Goal: Book appointment/travel/reservation

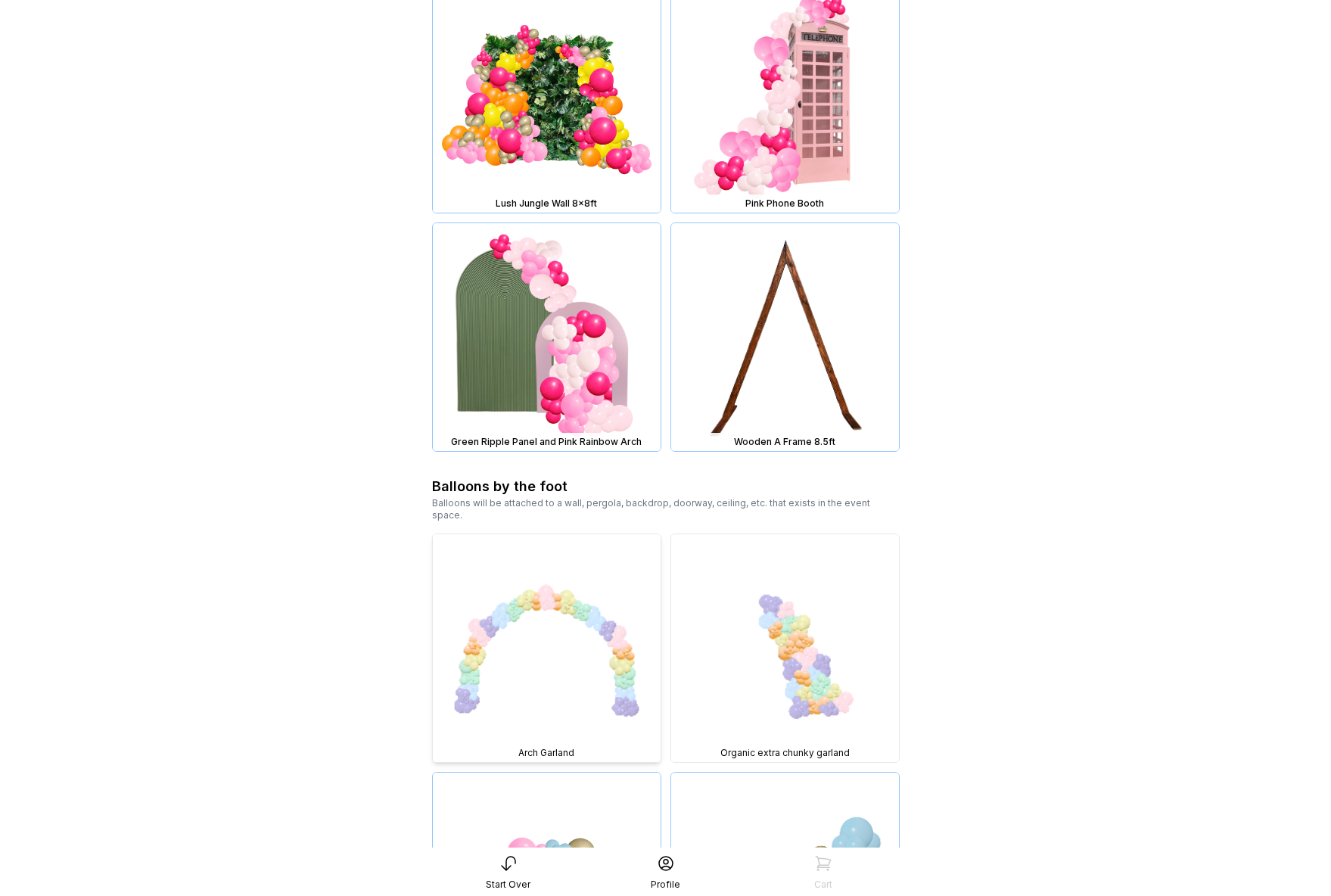
scroll to position [2012, 0]
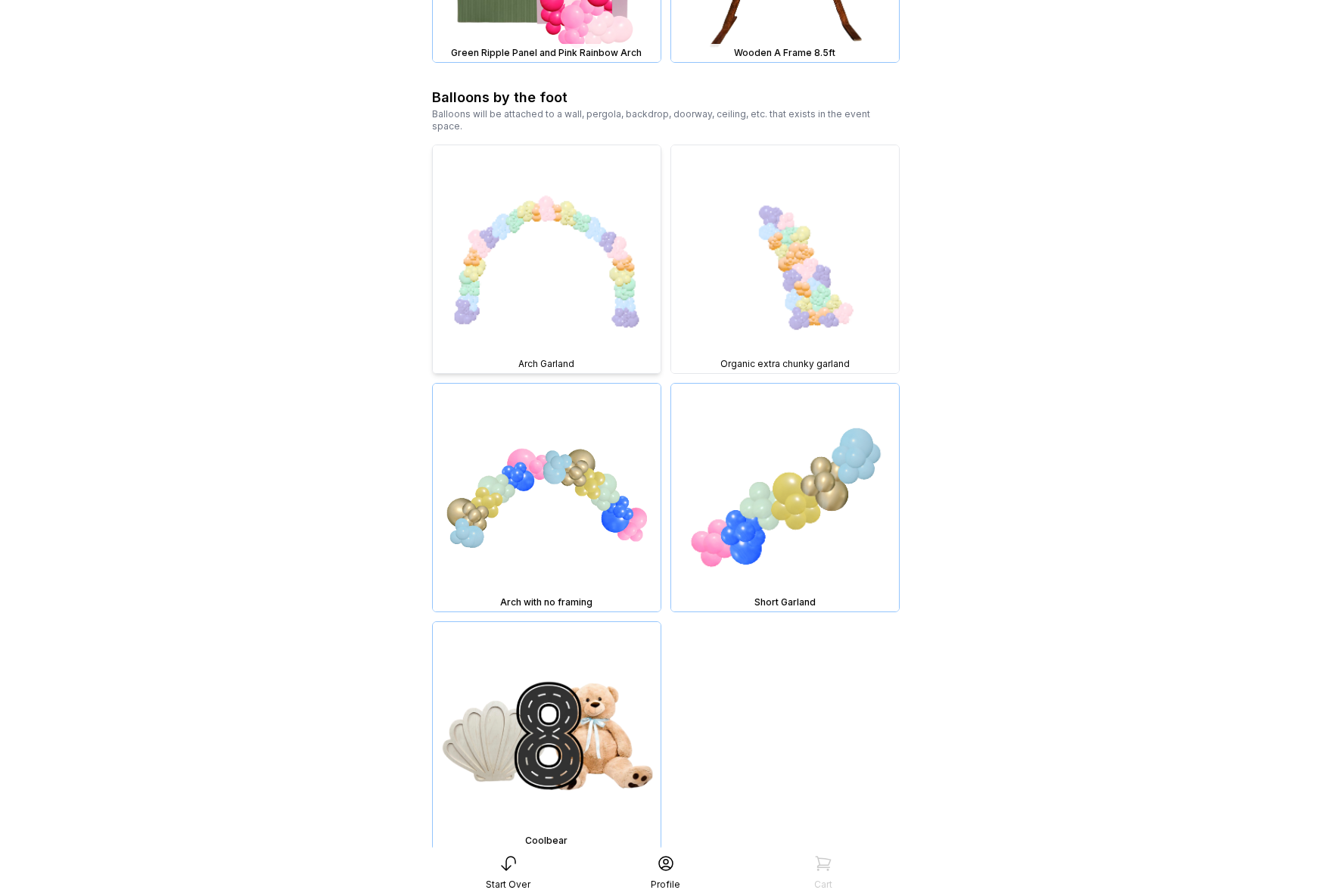
click at [596, 264] on img at bounding box center [547, 259] width 227 height 227
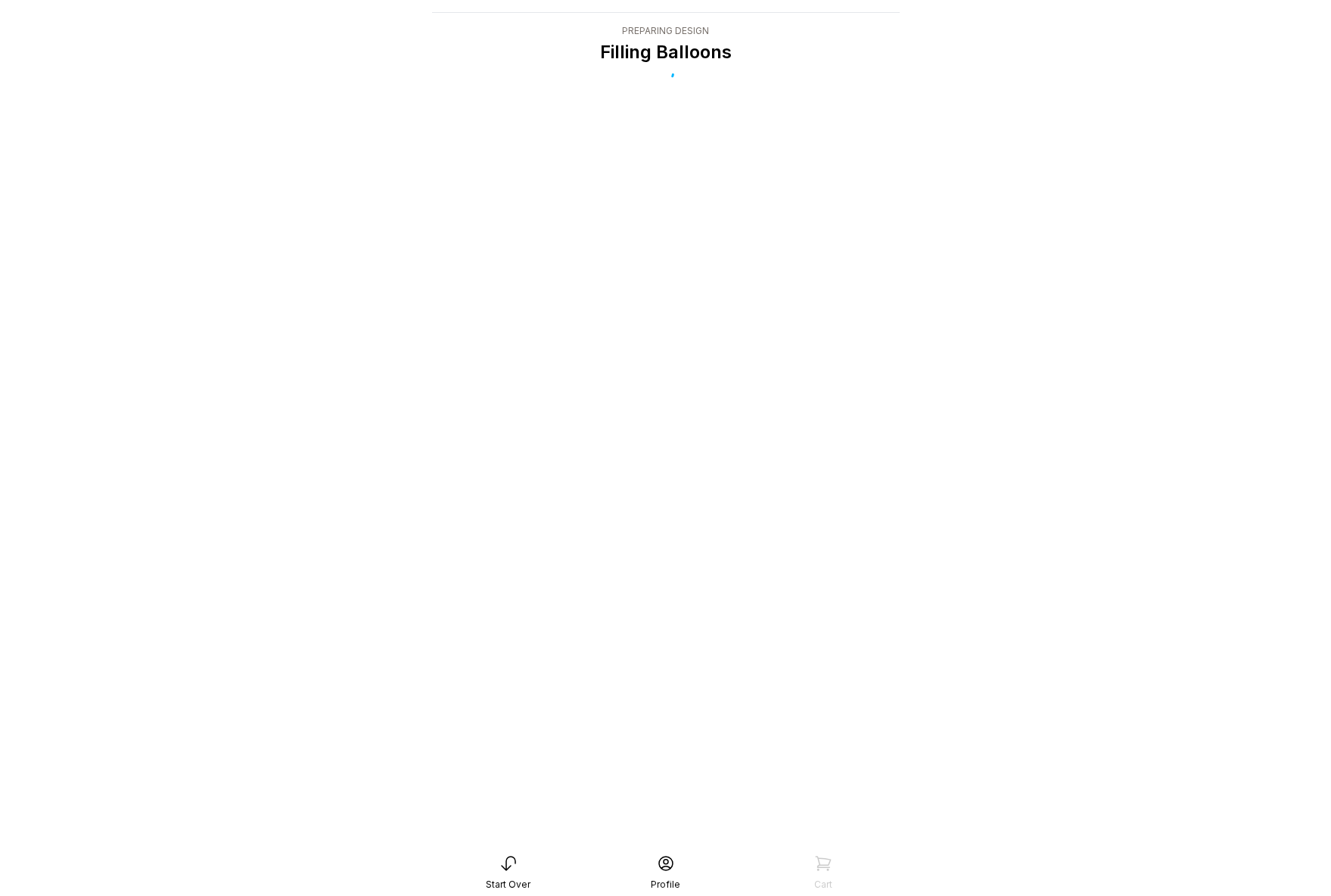
scroll to position [30, 0]
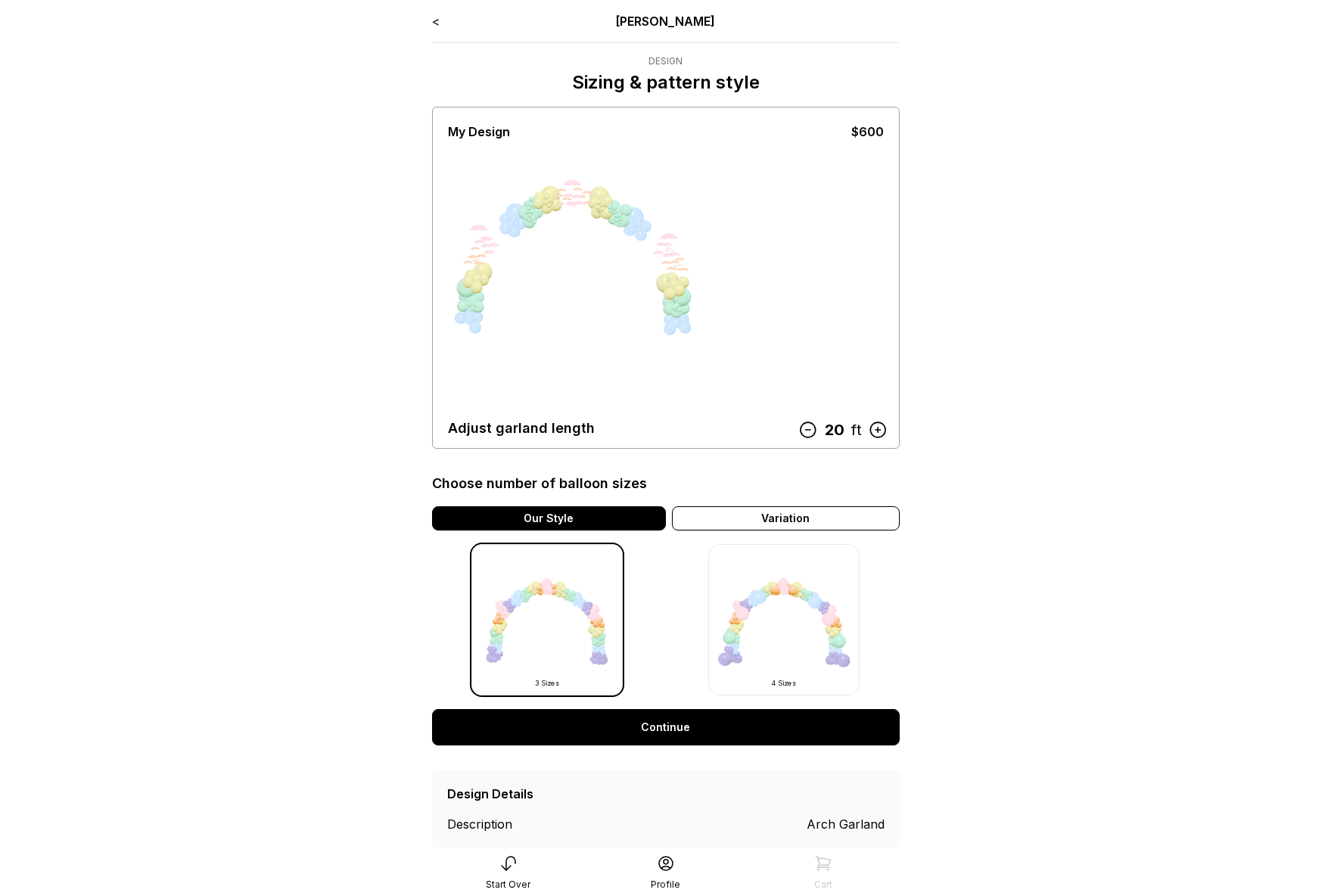
drag, startPoint x: 664, startPoint y: 415, endPoint x: 491, endPoint y: 426, distance: 173.3
click at [491, 426] on div "< Ryan Pop Design Sizing & pattern style My Design $600 Adjust garland length 2…" at bounding box center [666, 430] width 468 height 836
drag, startPoint x: 453, startPoint y: 429, endPoint x: 664, endPoint y: 426, distance: 211.0
click at [665, 426] on div "Adjust garland length 20 ft" at bounding box center [666, 428] width 436 height 22
click at [470, 431] on div "Adjust garland length" at bounding box center [522, 428] width 147 height 22
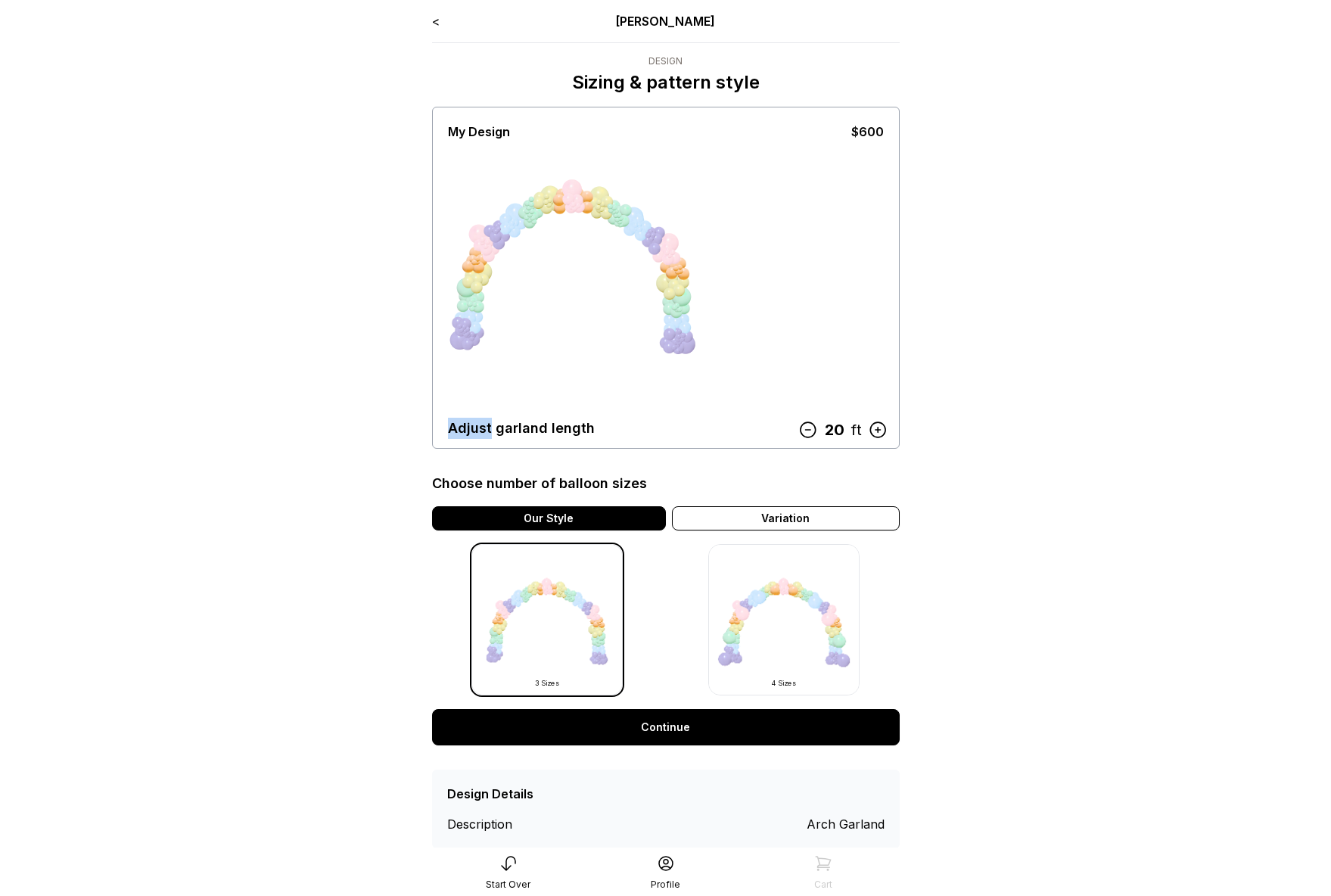
click at [472, 431] on div "Adjust garland length" at bounding box center [522, 428] width 147 height 22
click at [627, 316] on div "My Design $600 Adjust garland length 20 ft" at bounding box center [666, 278] width 436 height 335
click at [434, 21] on link "<" at bounding box center [436, 22] width 8 height 16
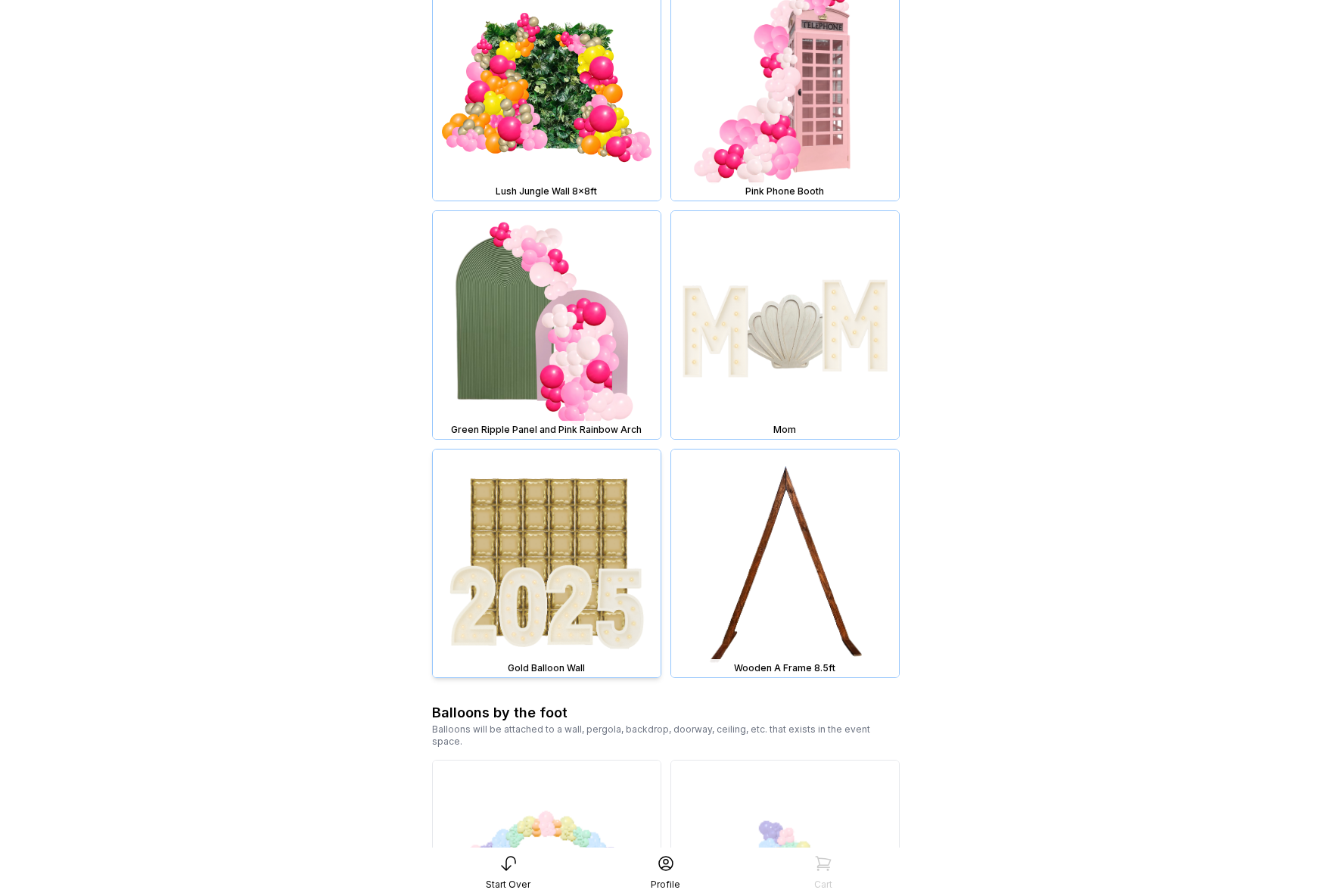
scroll to position [2255, 0]
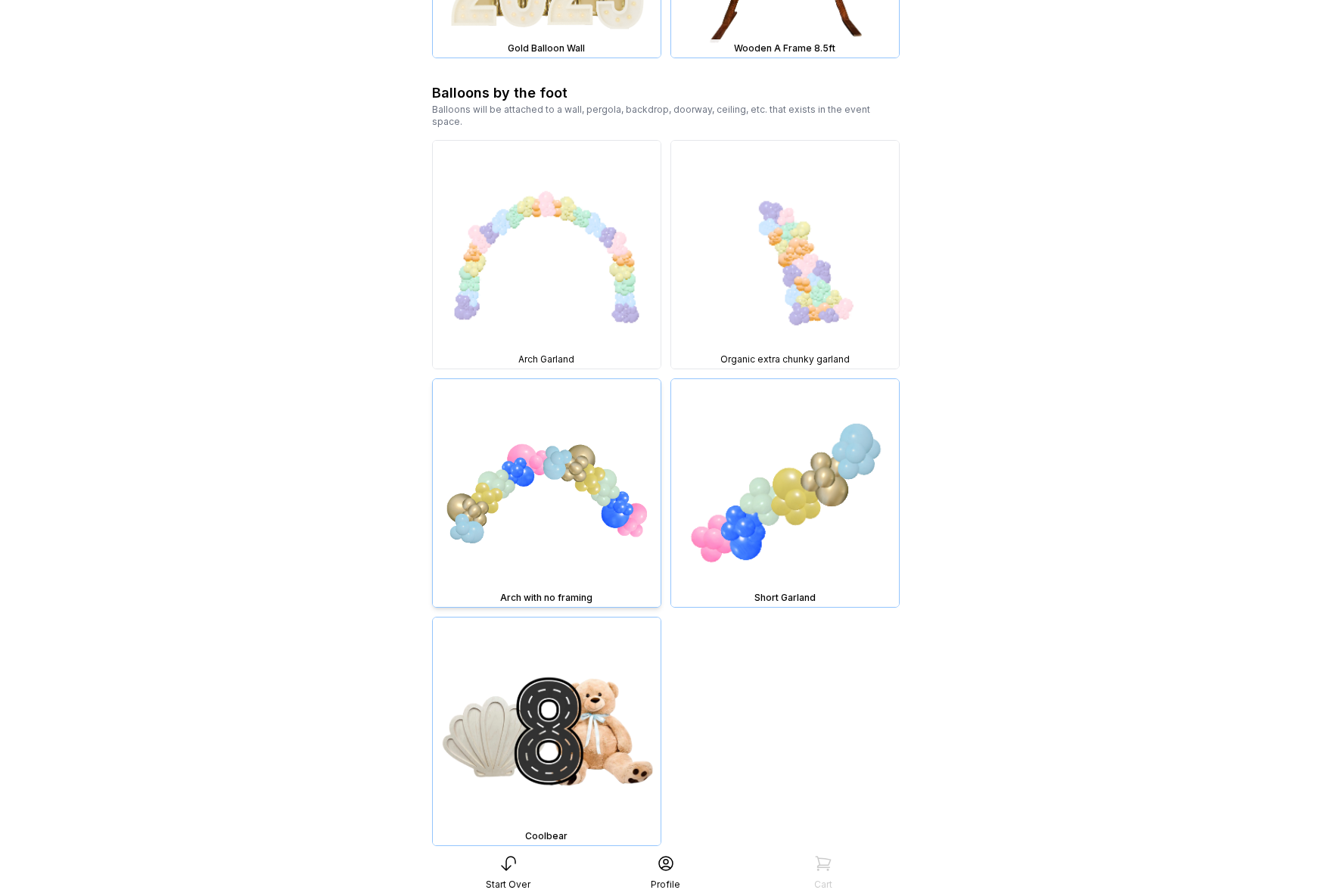
click at [582, 480] on img at bounding box center [547, 492] width 227 height 227
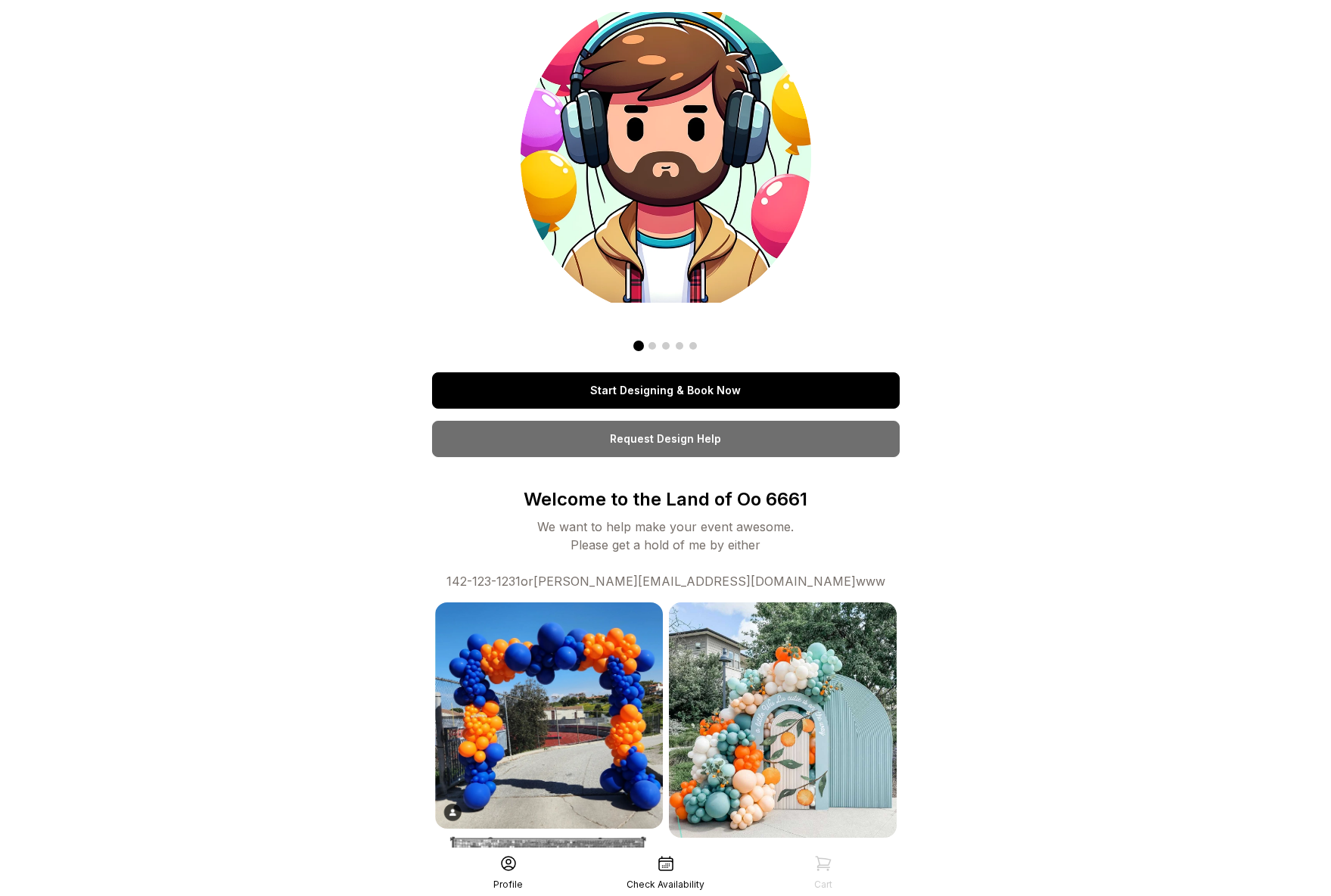
click at [622, 379] on link "Start Designing & Book Now" at bounding box center [666, 391] width 468 height 36
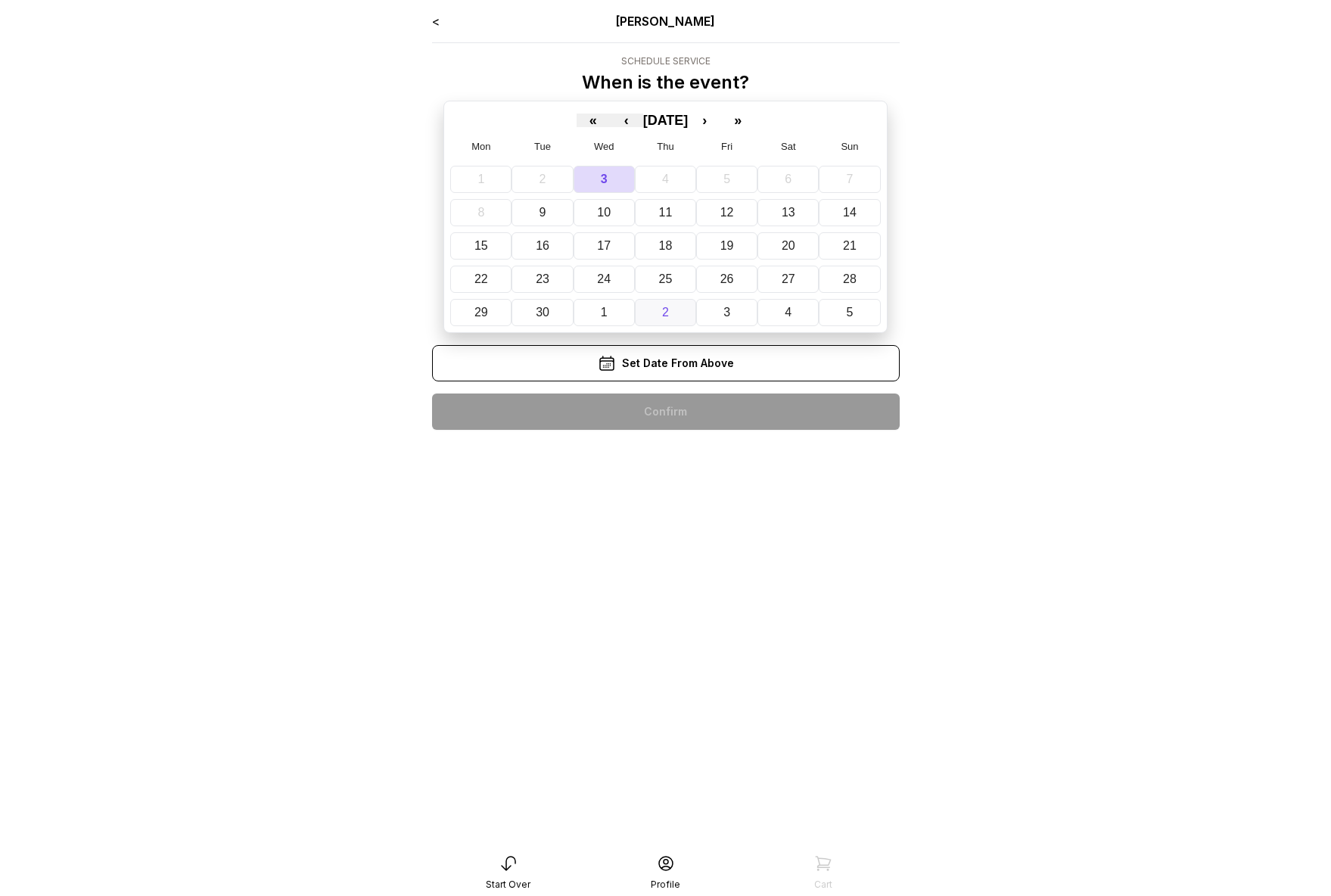
click at [656, 302] on button "2" at bounding box center [665, 313] width 61 height 28
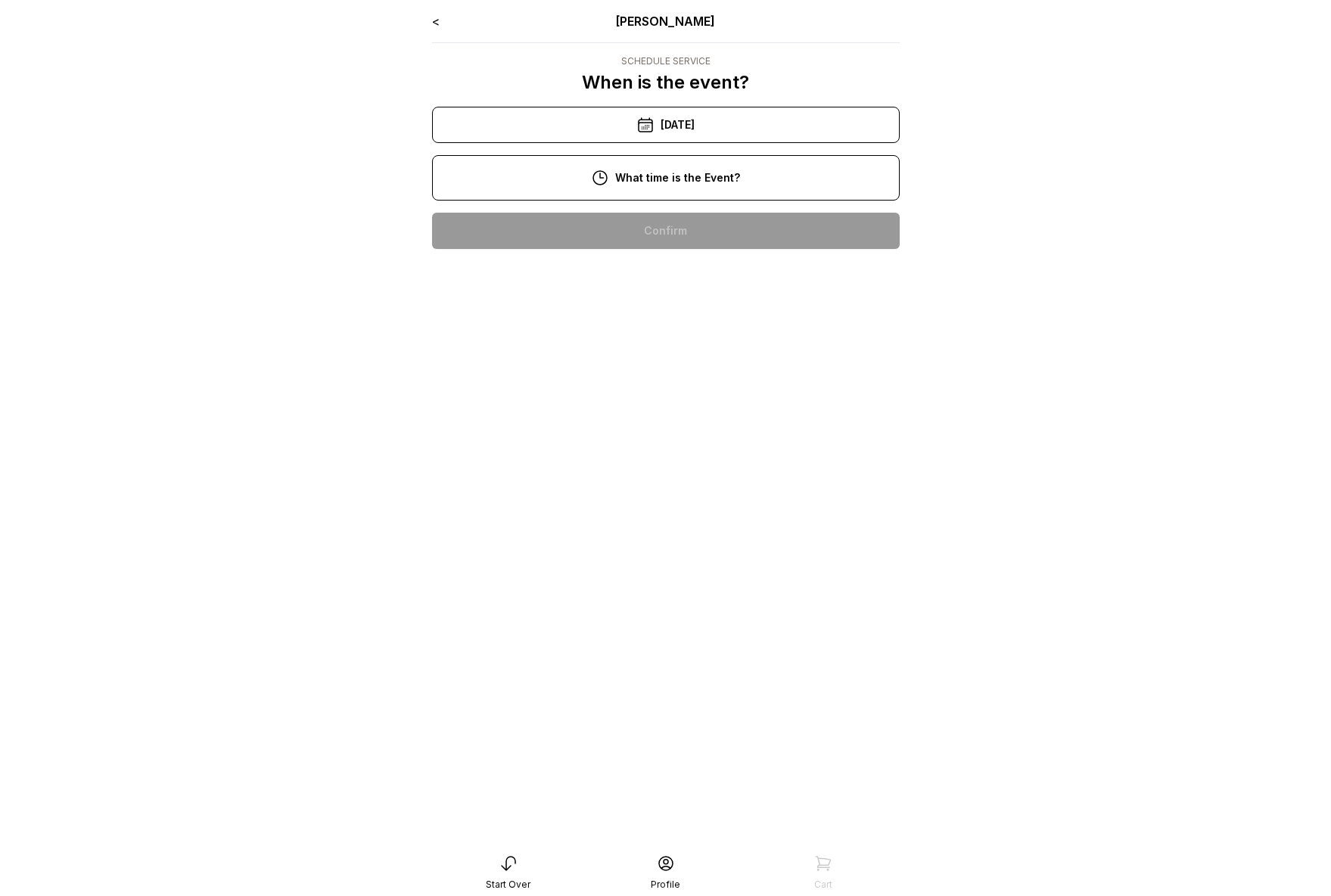
click at [662, 233] on div "10:00 am" at bounding box center [666, 231] width 444 height 36
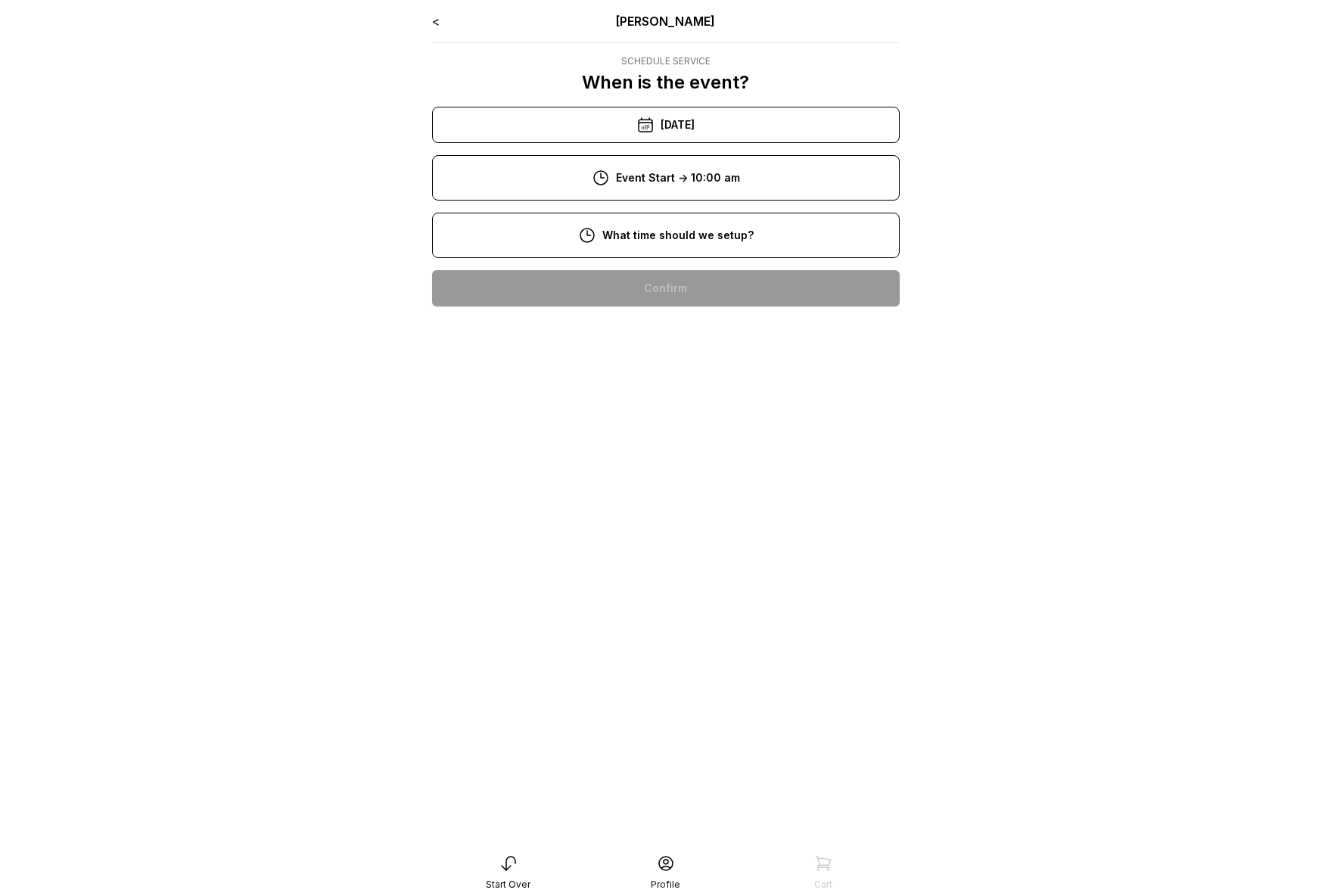
click at [656, 278] on div "8:00 am" at bounding box center [666, 288] width 444 height 36
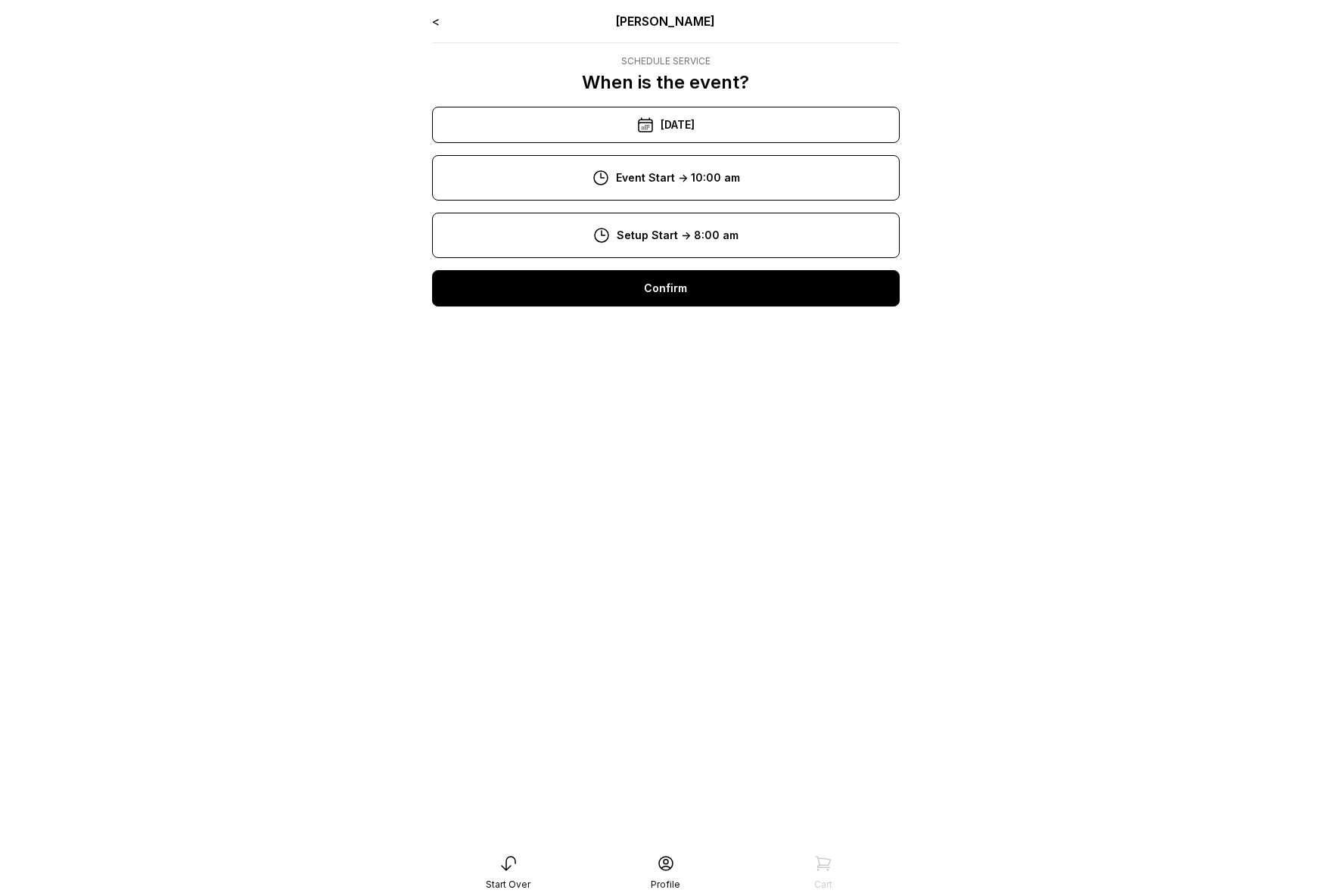
click at [656, 291] on div "Confirm" at bounding box center [666, 288] width 468 height 36
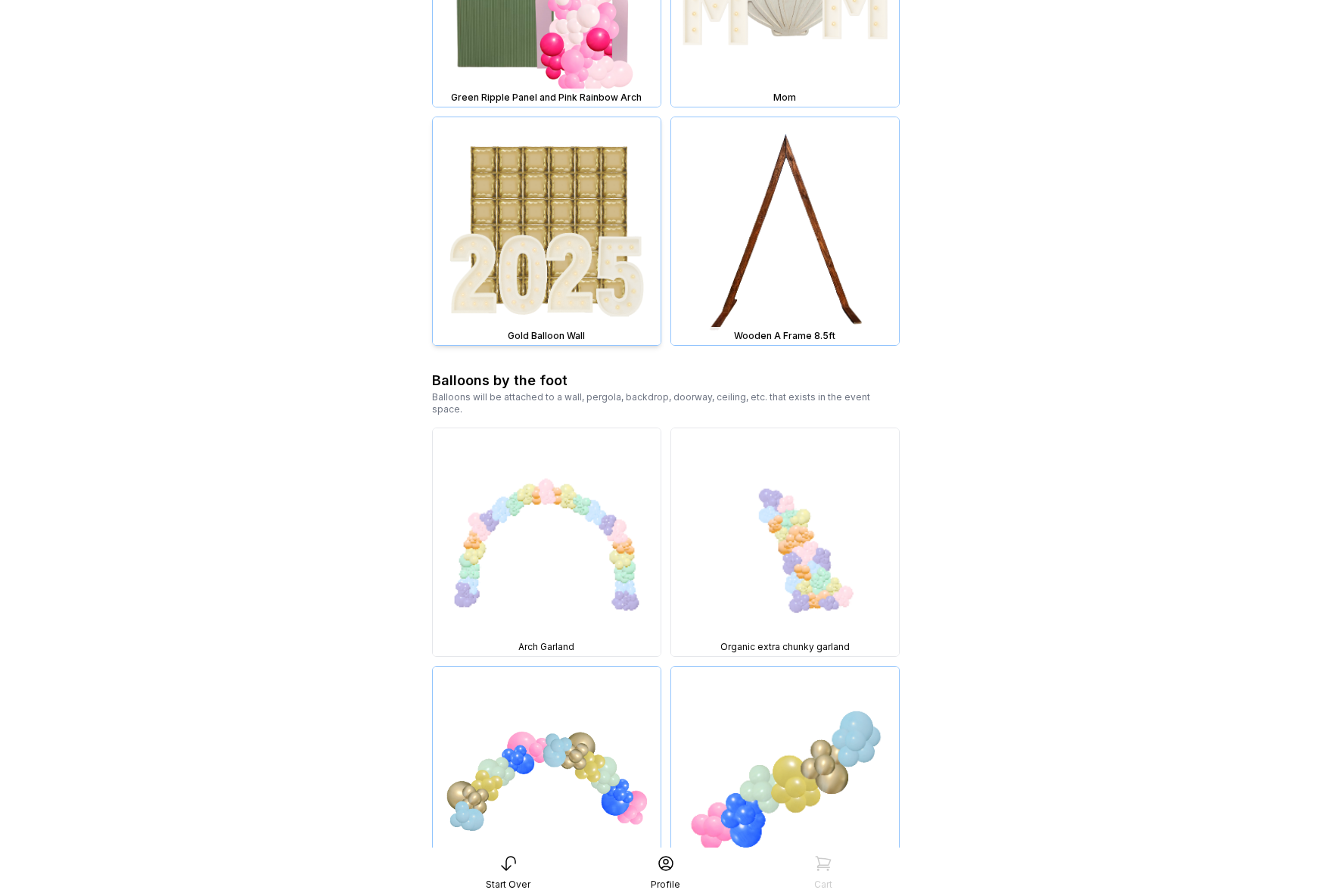
scroll to position [2309, 0]
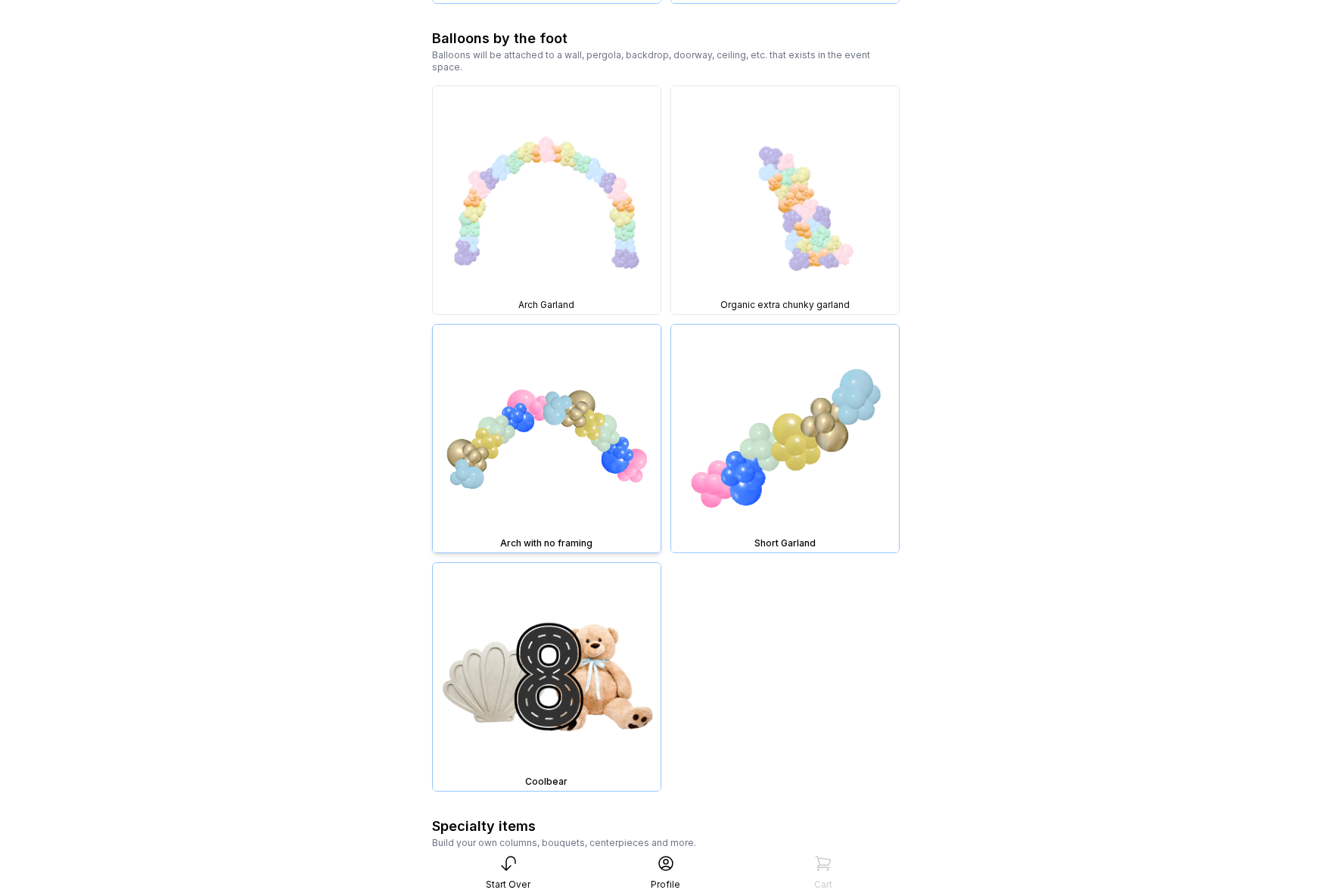
click at [633, 388] on img at bounding box center [547, 438] width 227 height 227
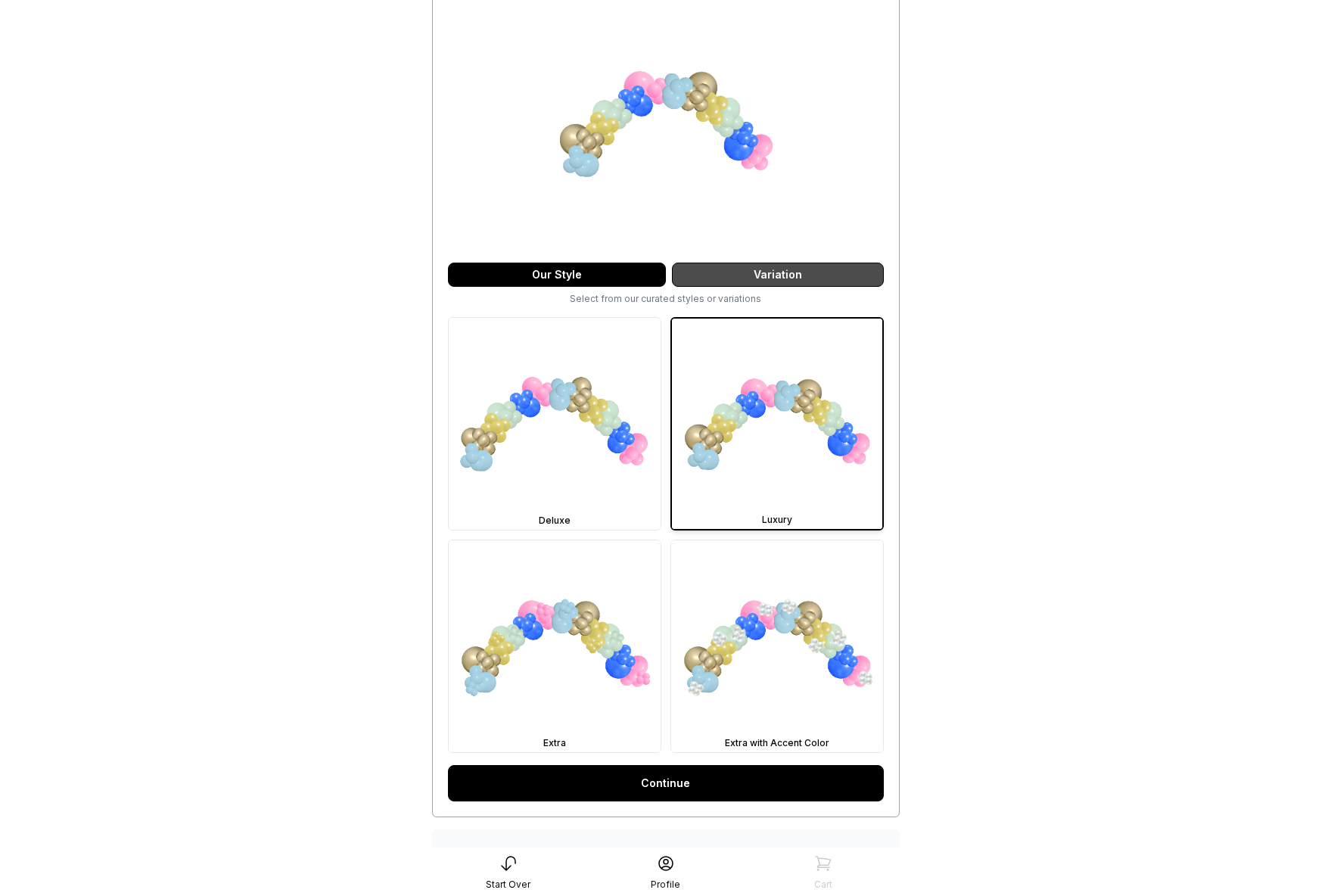
click at [730, 278] on div "Variation" at bounding box center [777, 275] width 212 height 24
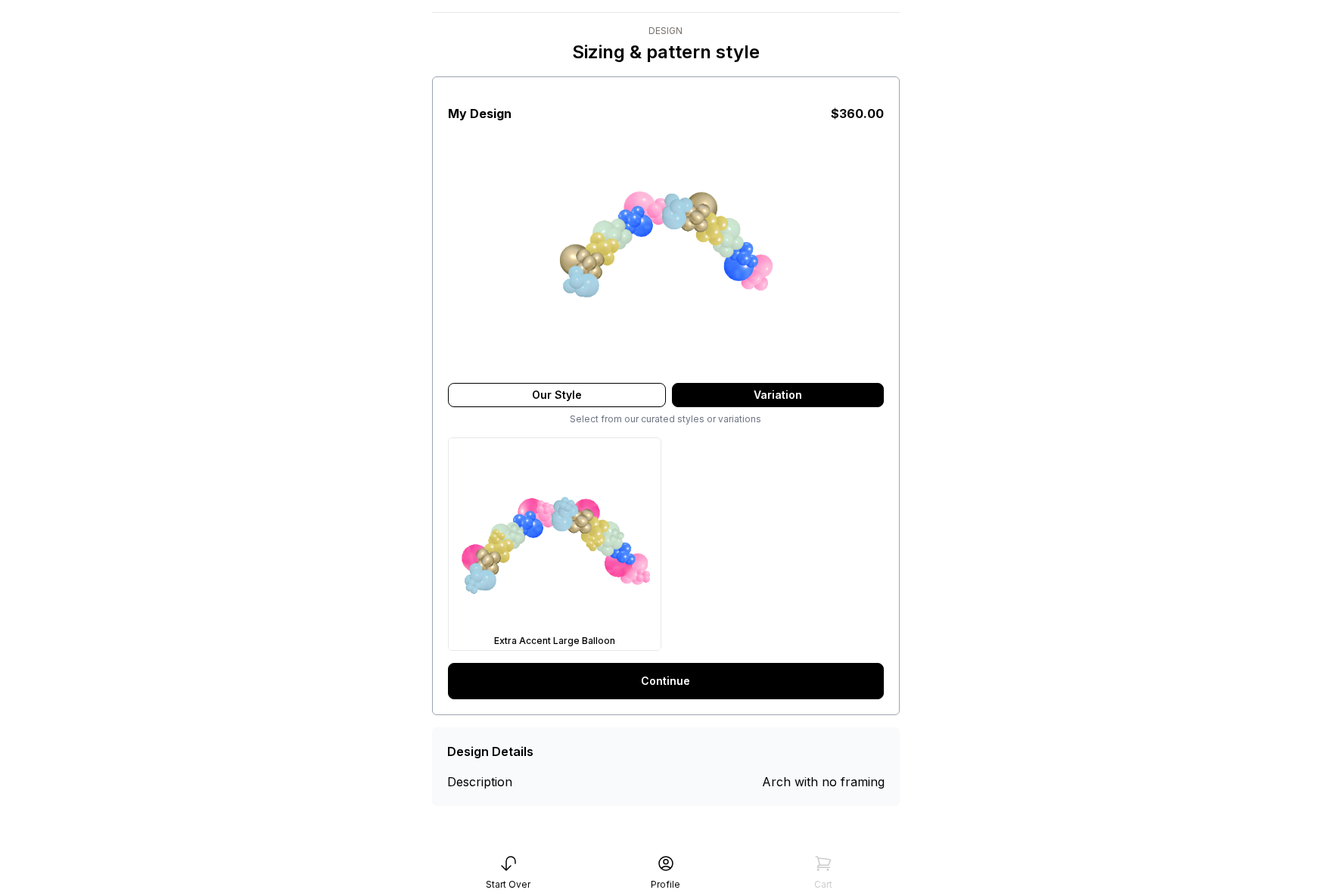
scroll to position [30, 0]
click at [614, 389] on div "Our Style" at bounding box center [557, 395] width 218 height 24
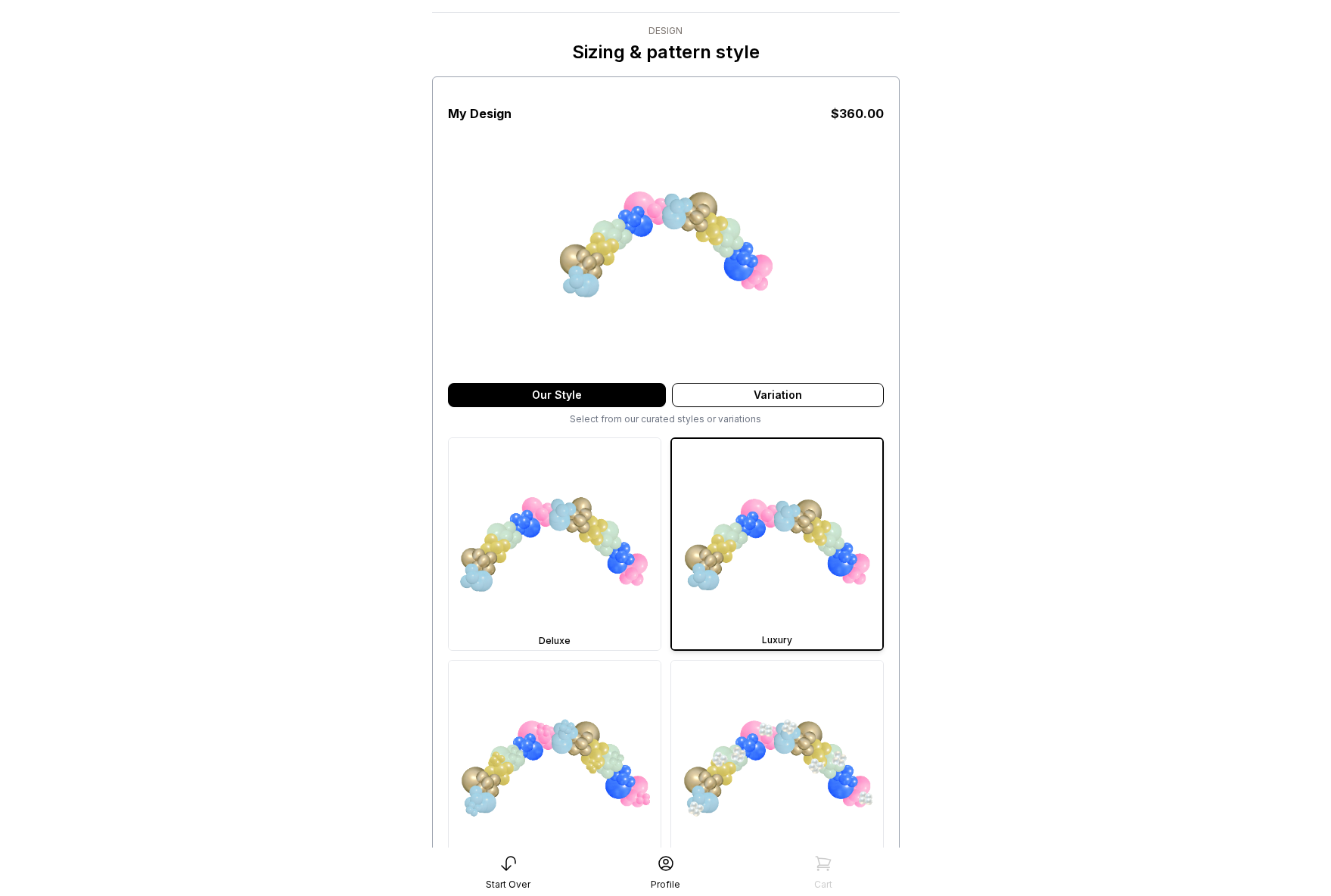
scroll to position [150, 0]
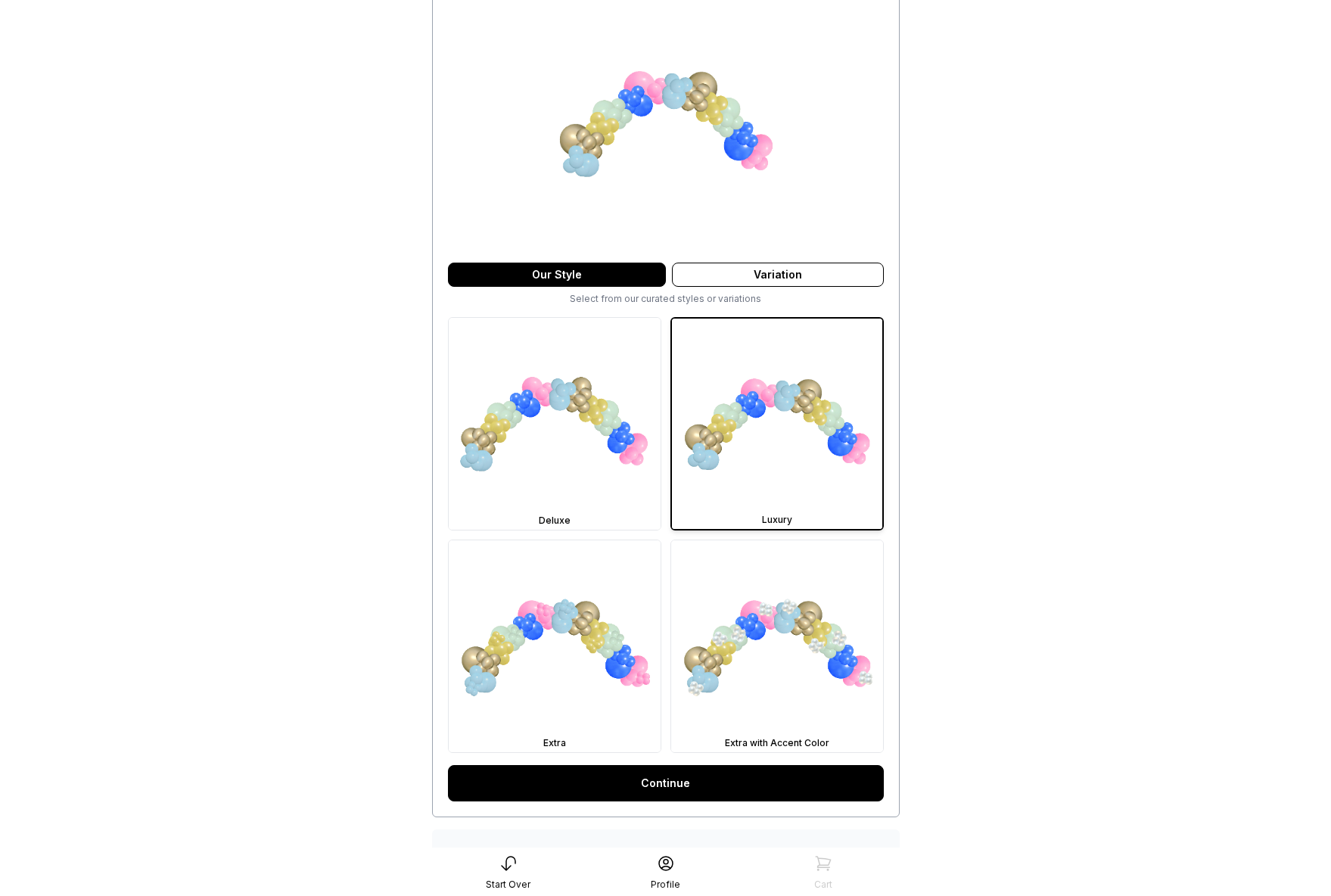
click at [737, 278] on div "Variation" at bounding box center [777, 275] width 212 height 24
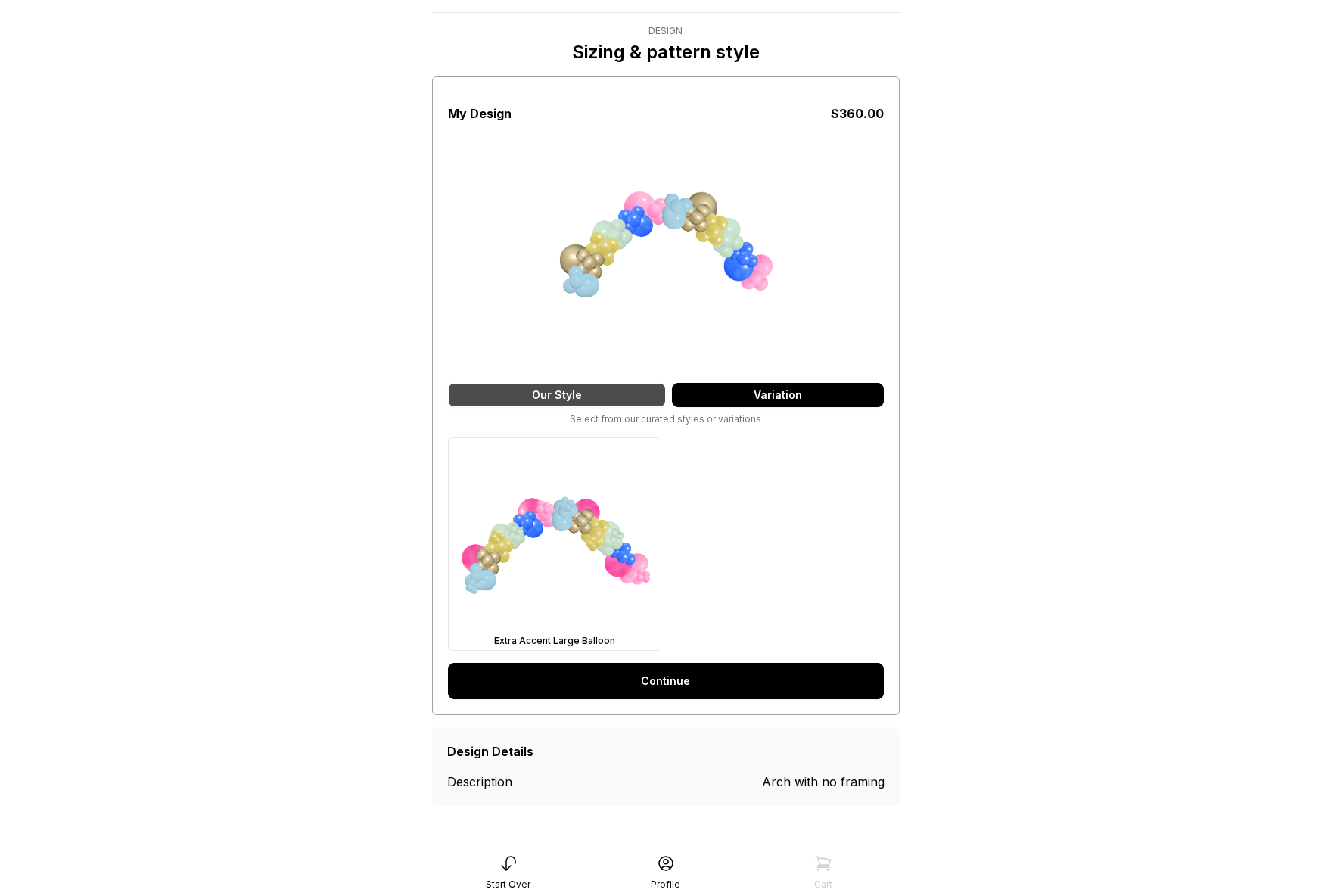
click at [599, 379] on div "My Design $ 360.00 Our Style Variation Select from our curated styles or variat…" at bounding box center [666, 366] width 436 height 571
click at [602, 387] on div "Our Style" at bounding box center [557, 395] width 218 height 24
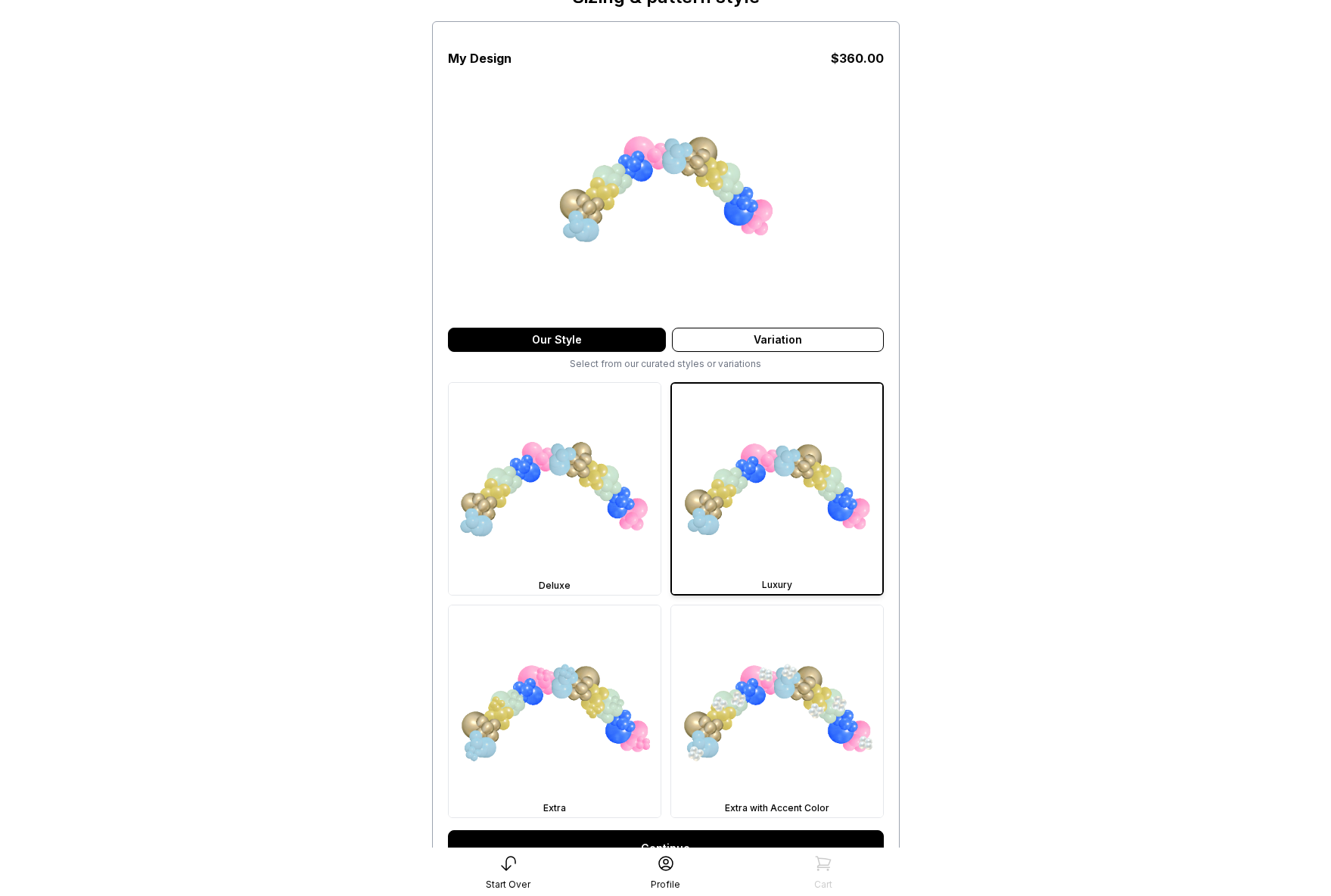
scroll to position [0, 0]
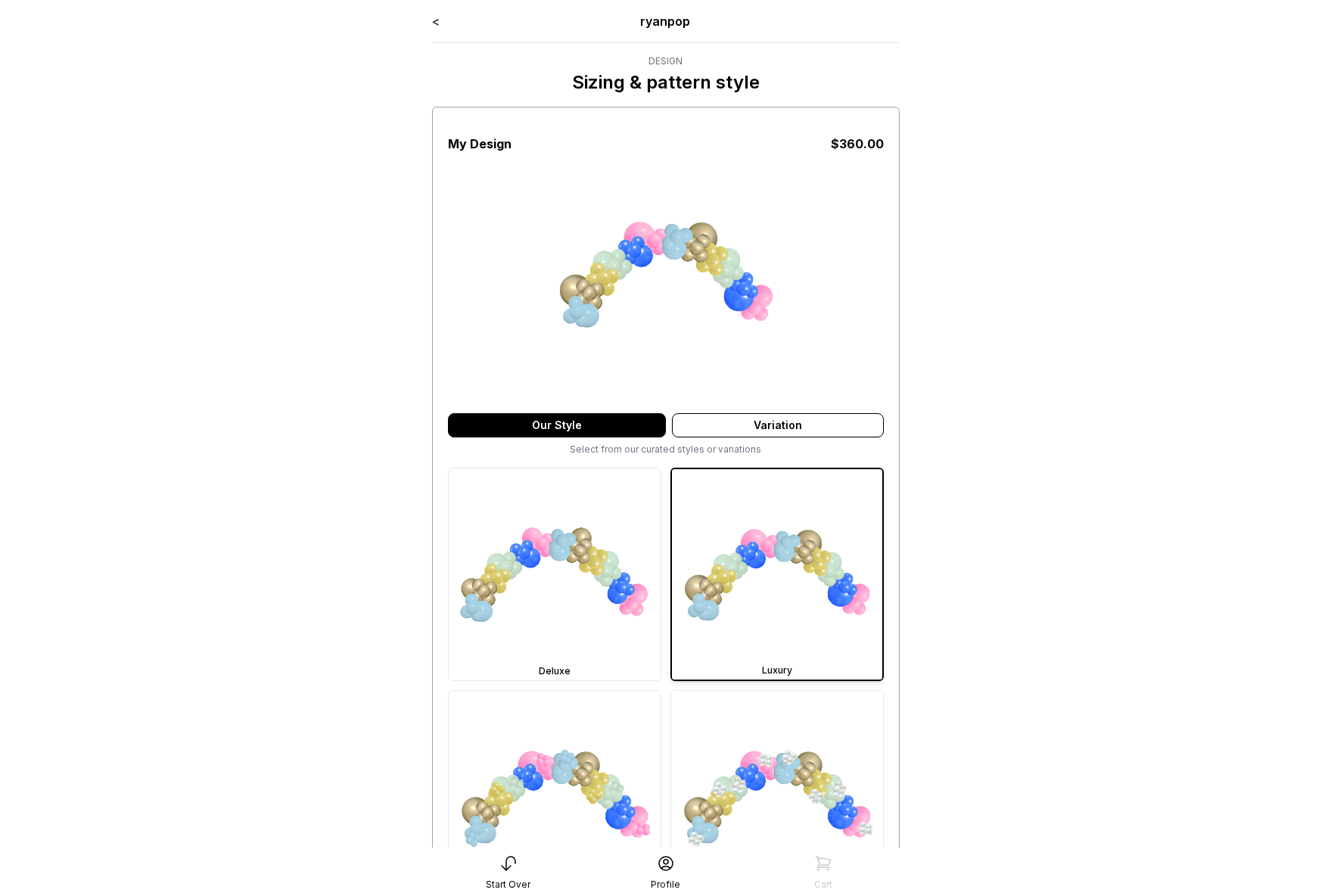
click at [437, 29] on div "<" at bounding box center [436, 21] width 8 height 18
click at [438, 22] on link "<" at bounding box center [436, 22] width 8 height 16
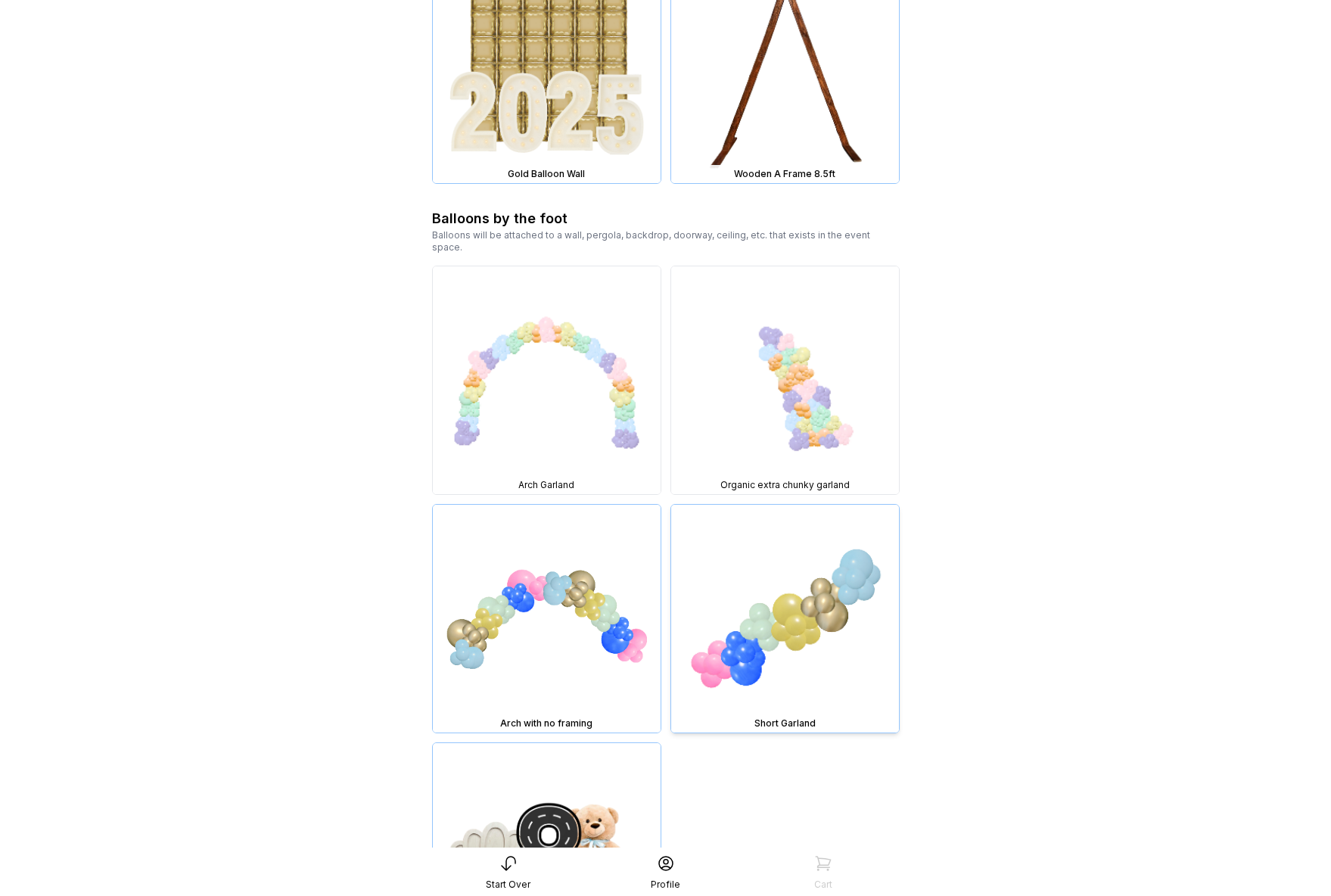
click at [790, 632] on img at bounding box center [784, 618] width 227 height 227
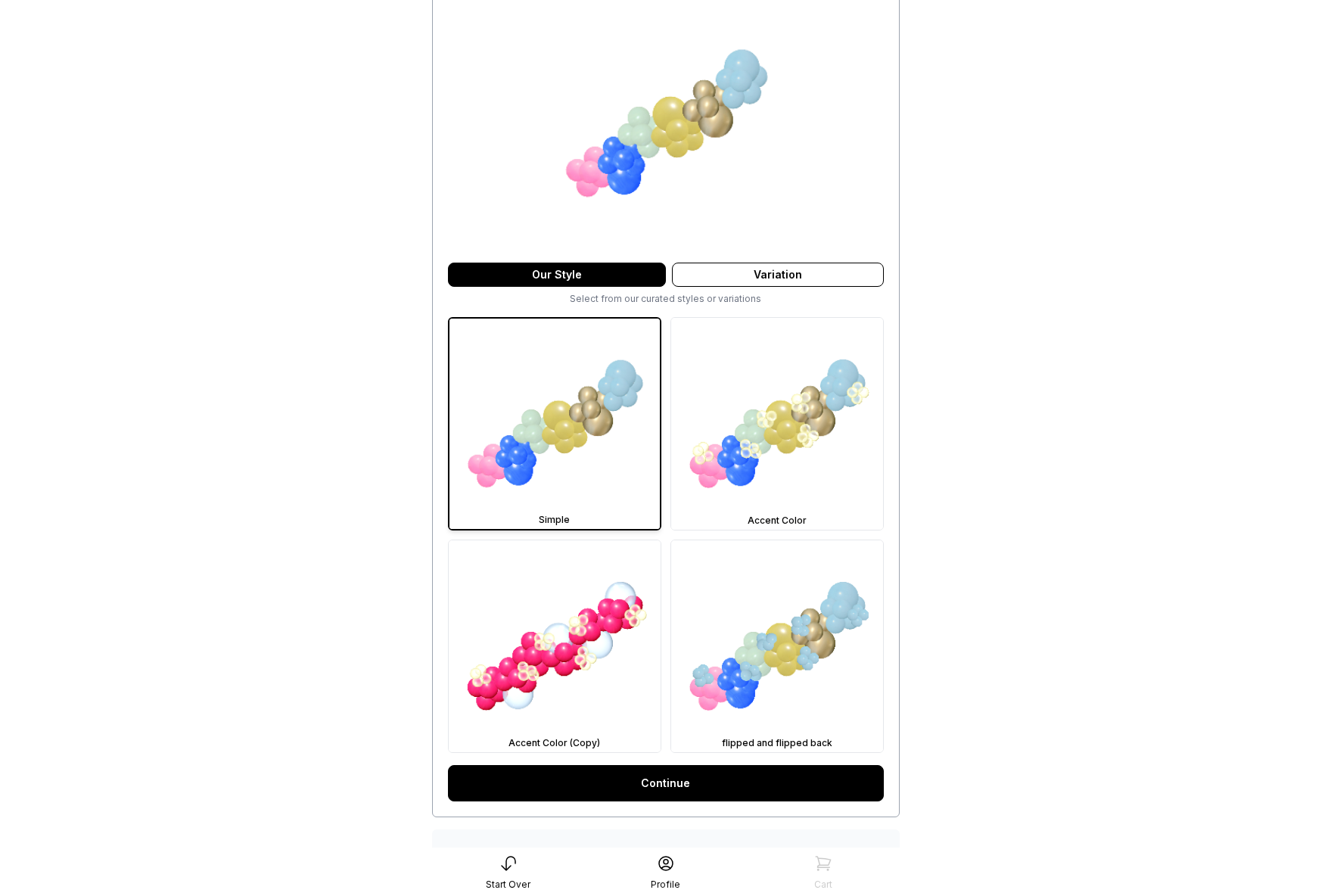
scroll to position [113, 0]
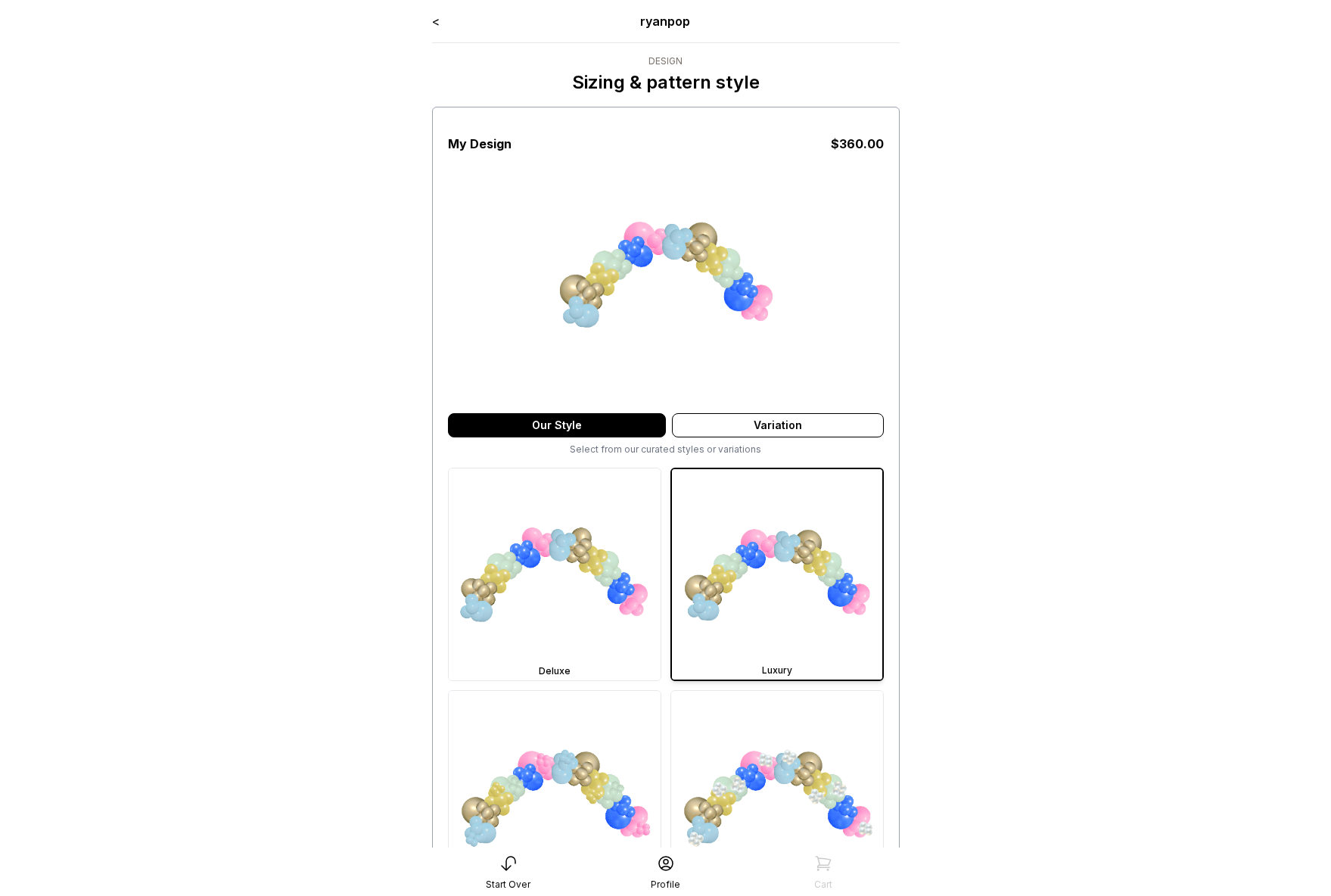
drag, startPoint x: 1214, startPoint y: 375, endPoint x: 1179, endPoint y: 368, distance: 35.7
click at [1214, 375] on main "< ryanpop Design Sizing & pattern style My Design $ 360.00 Our Style Variation …" at bounding box center [665, 558] width 1331 height 1117
click at [1060, 182] on main "< ryanpop Design Sizing & pattern style My Design $ 360.00 Our Style Variation …" at bounding box center [665, 558] width 1331 height 1117
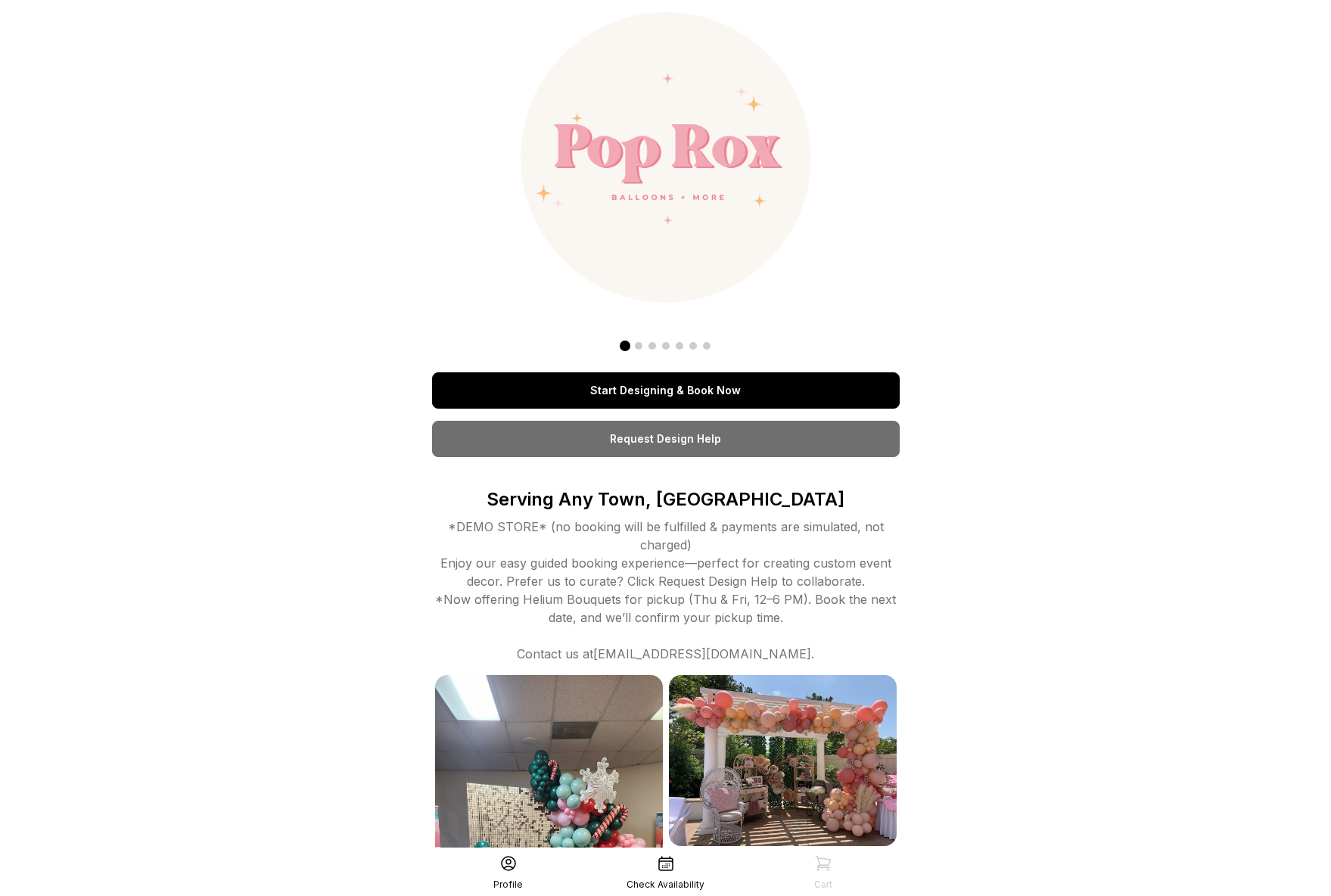
click at [612, 386] on link "Start Designing & Book Now" at bounding box center [666, 391] width 468 height 36
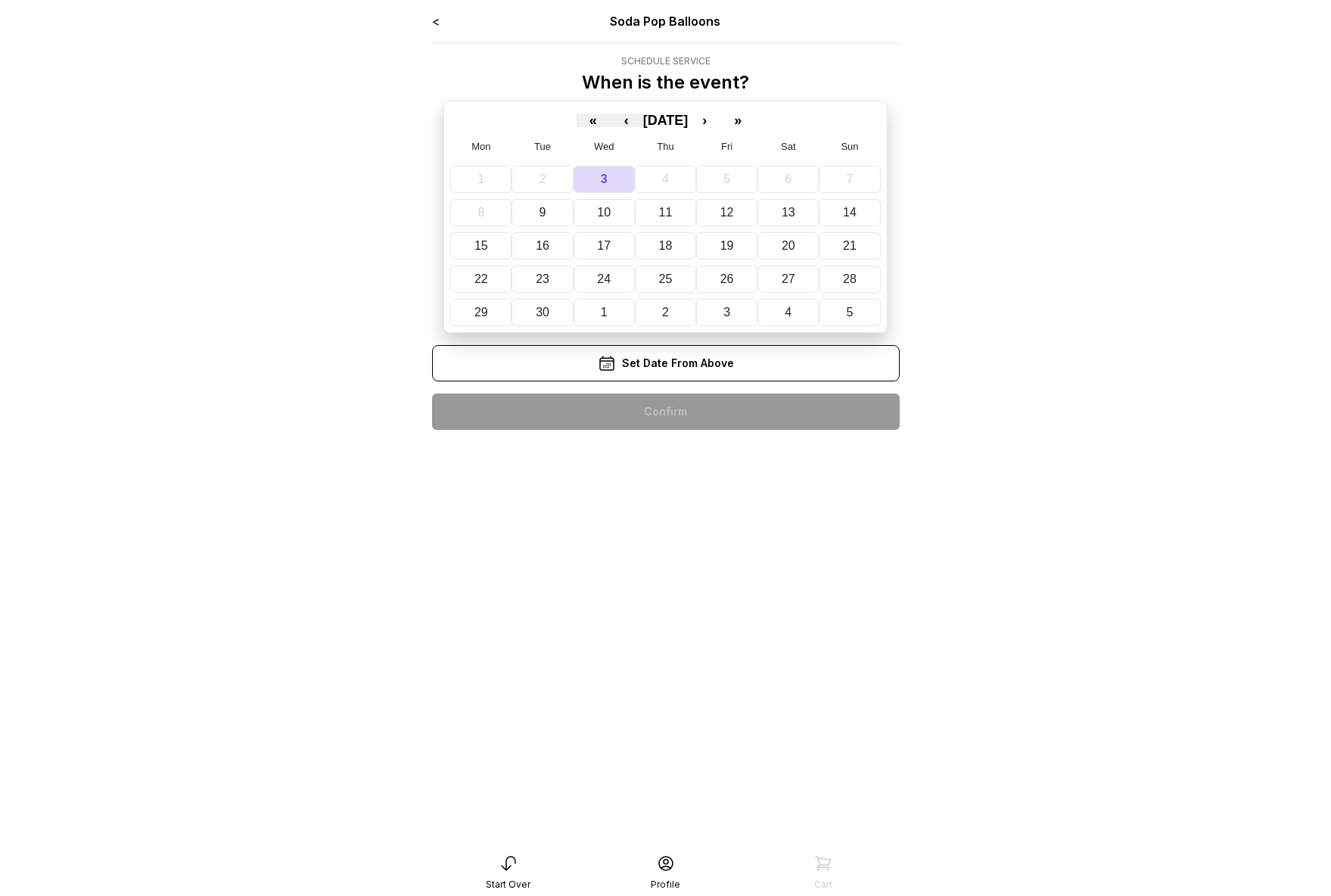
click at [670, 229] on div "1 2 3 4 5 6 7 8 9 10 11 12 13 14 15 16 17 18 19 20 21 22 23 24 25 26 27 28 29 3…" at bounding box center [665, 243] width 430 height 167
click at [662, 221] on button "11" at bounding box center [665, 213] width 61 height 28
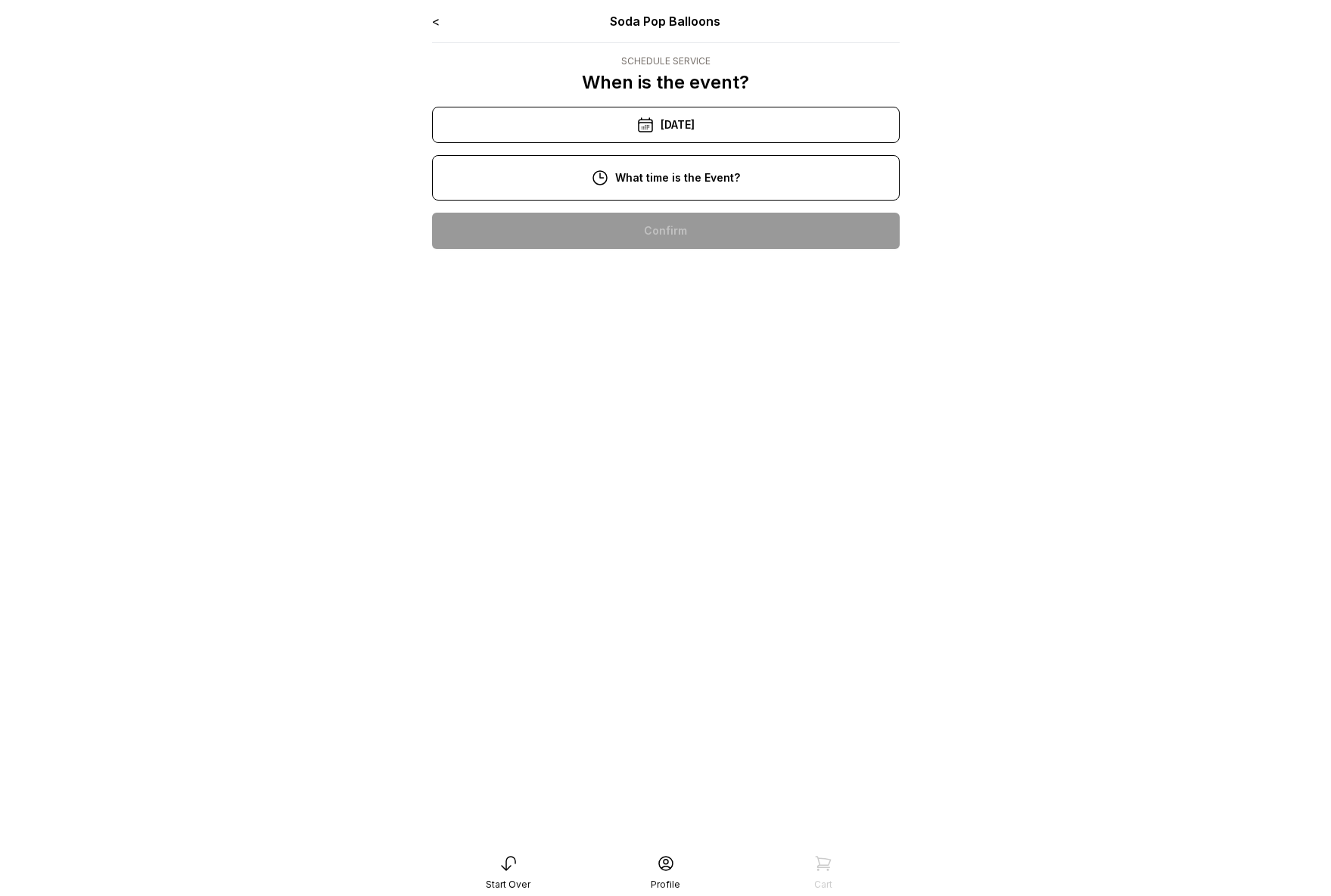
click at [672, 232] on div "10:00 am" at bounding box center [666, 231] width 444 height 36
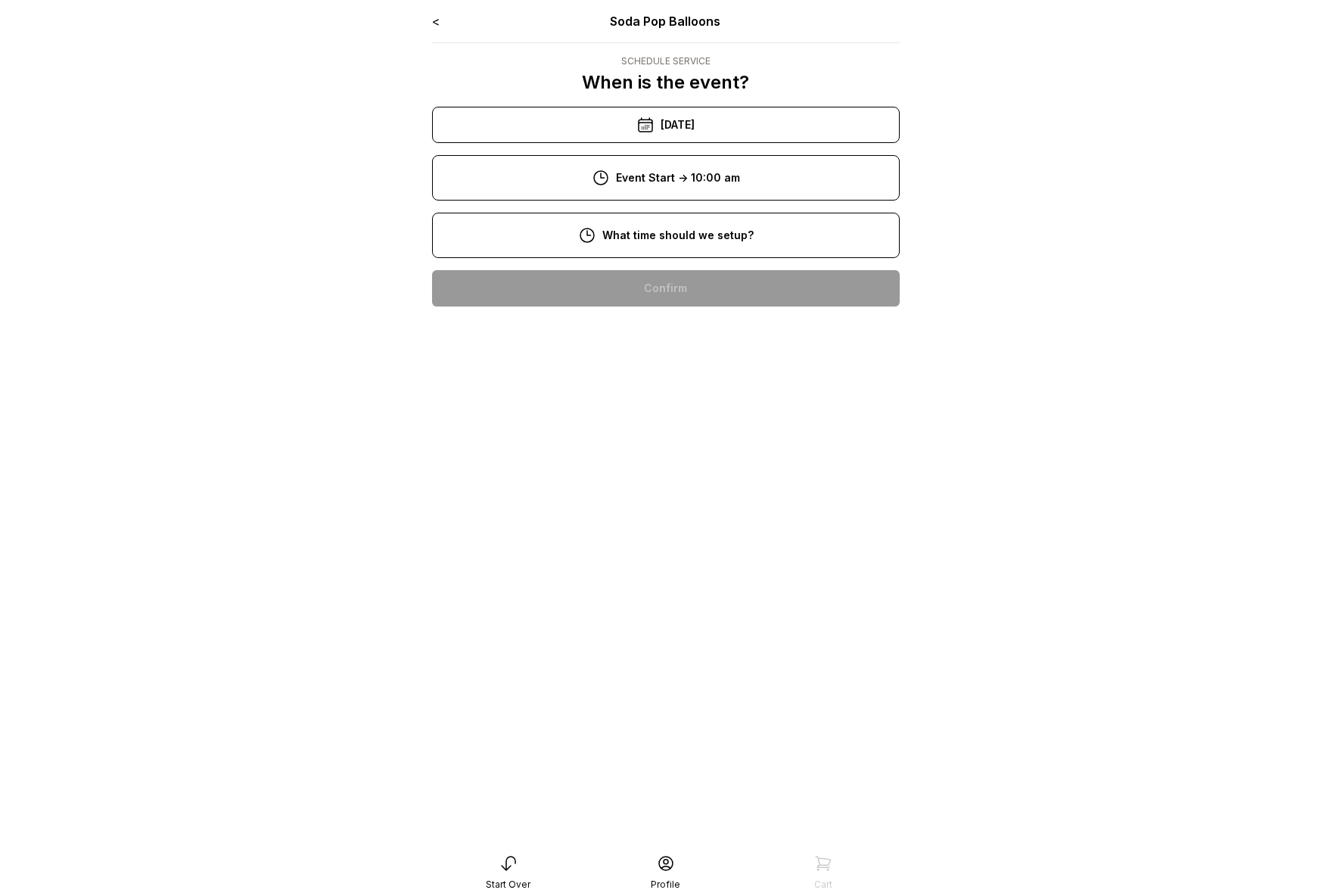
click at [666, 278] on div "8:00 am" at bounding box center [666, 288] width 444 height 36
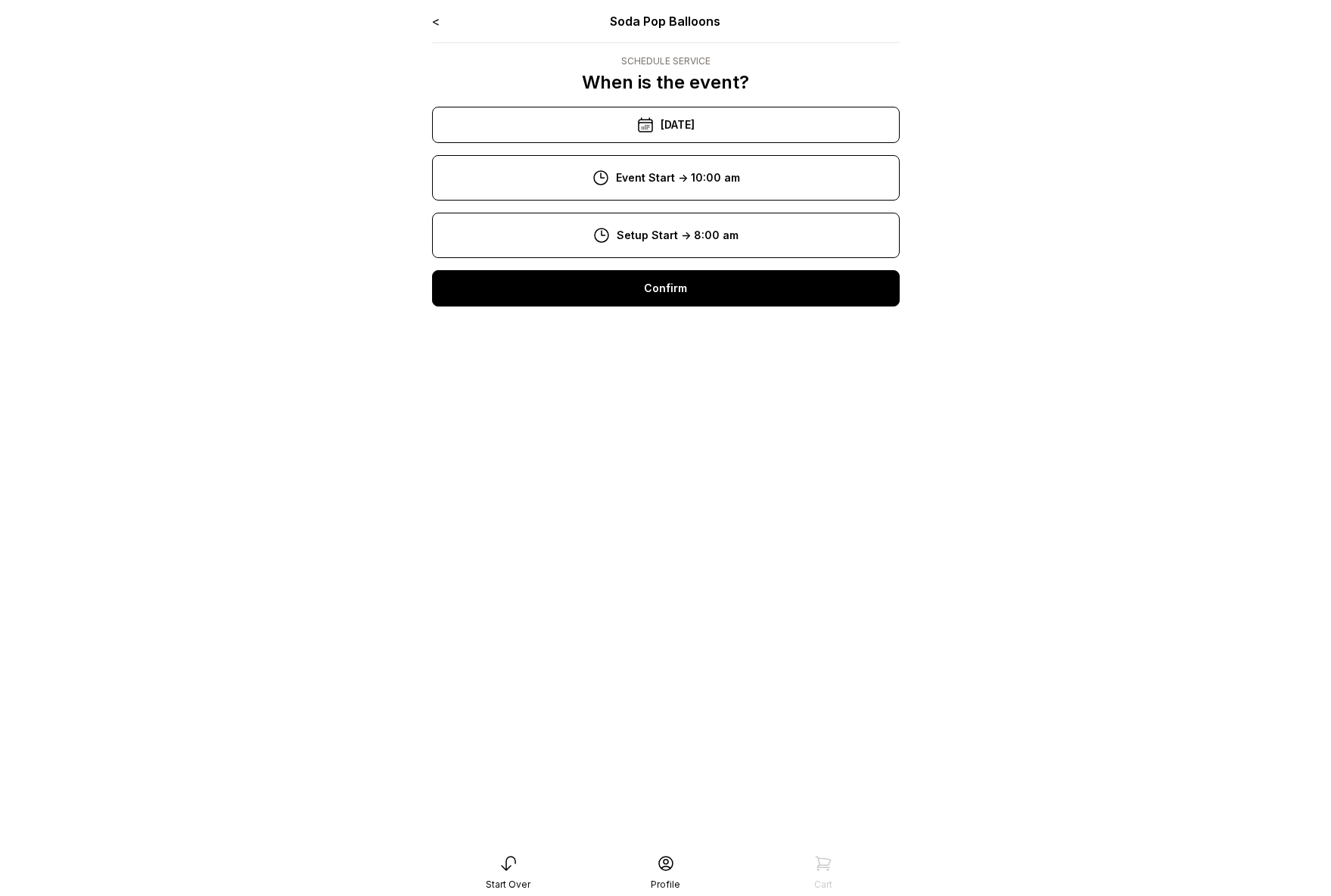
click at [661, 294] on div "Confirm" at bounding box center [666, 288] width 468 height 36
click at [647, 288] on div "Confirm" at bounding box center [666, 288] width 468 height 36
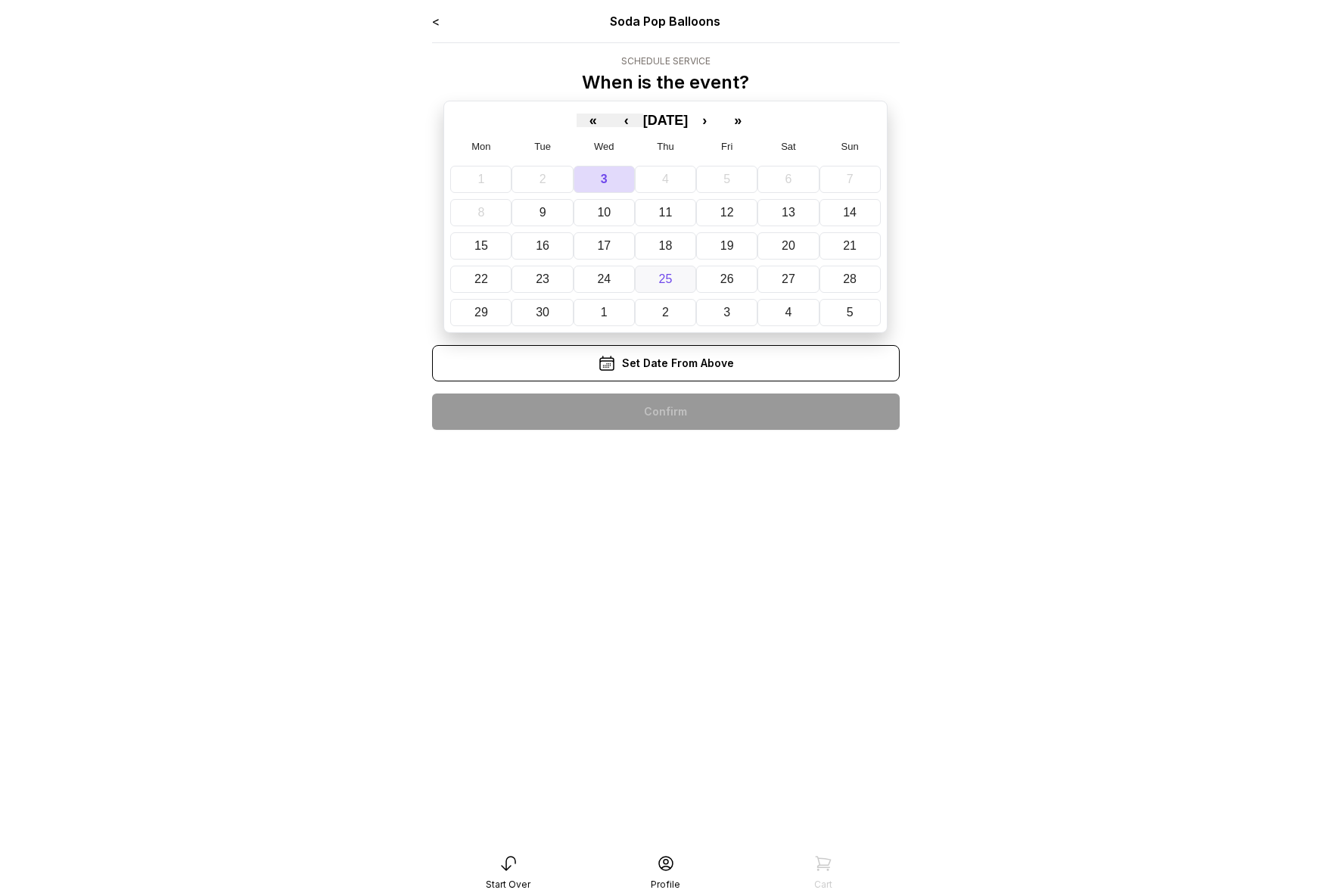
click at [637, 272] on button "25" at bounding box center [665, 279] width 61 height 28
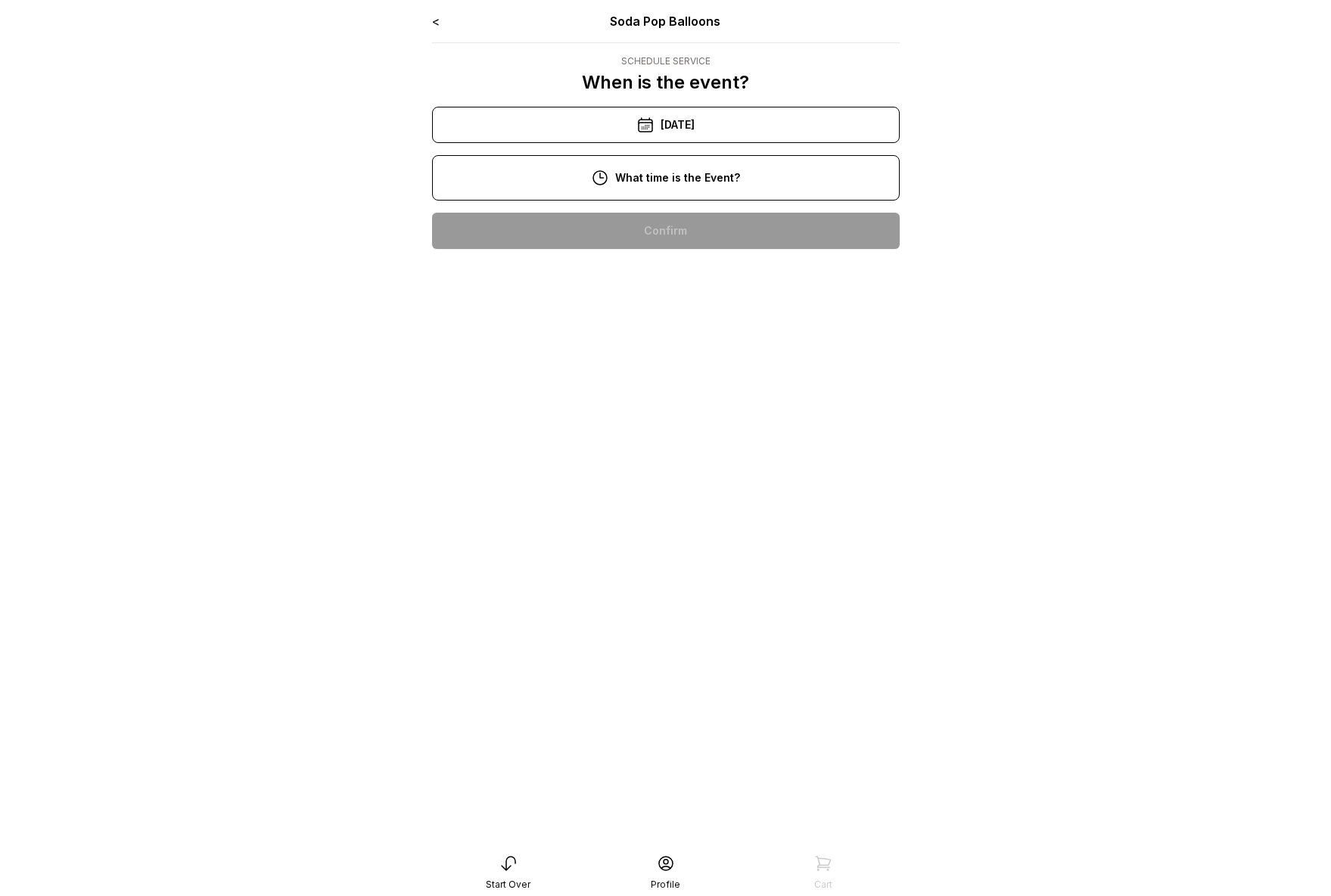
click at [645, 226] on div "10:00 am" at bounding box center [666, 231] width 444 height 36
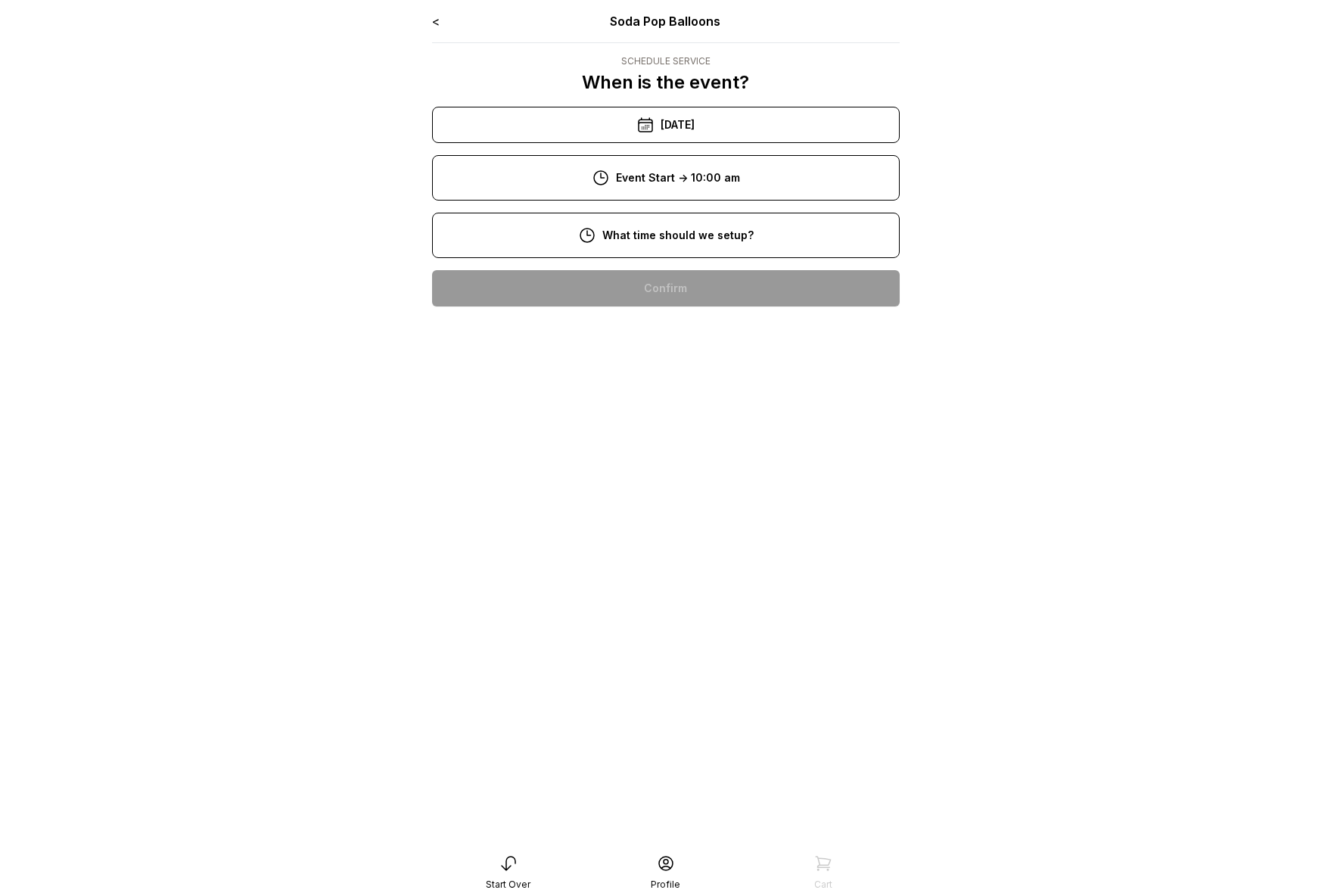
click at [650, 282] on div "8:00 am" at bounding box center [666, 288] width 444 height 36
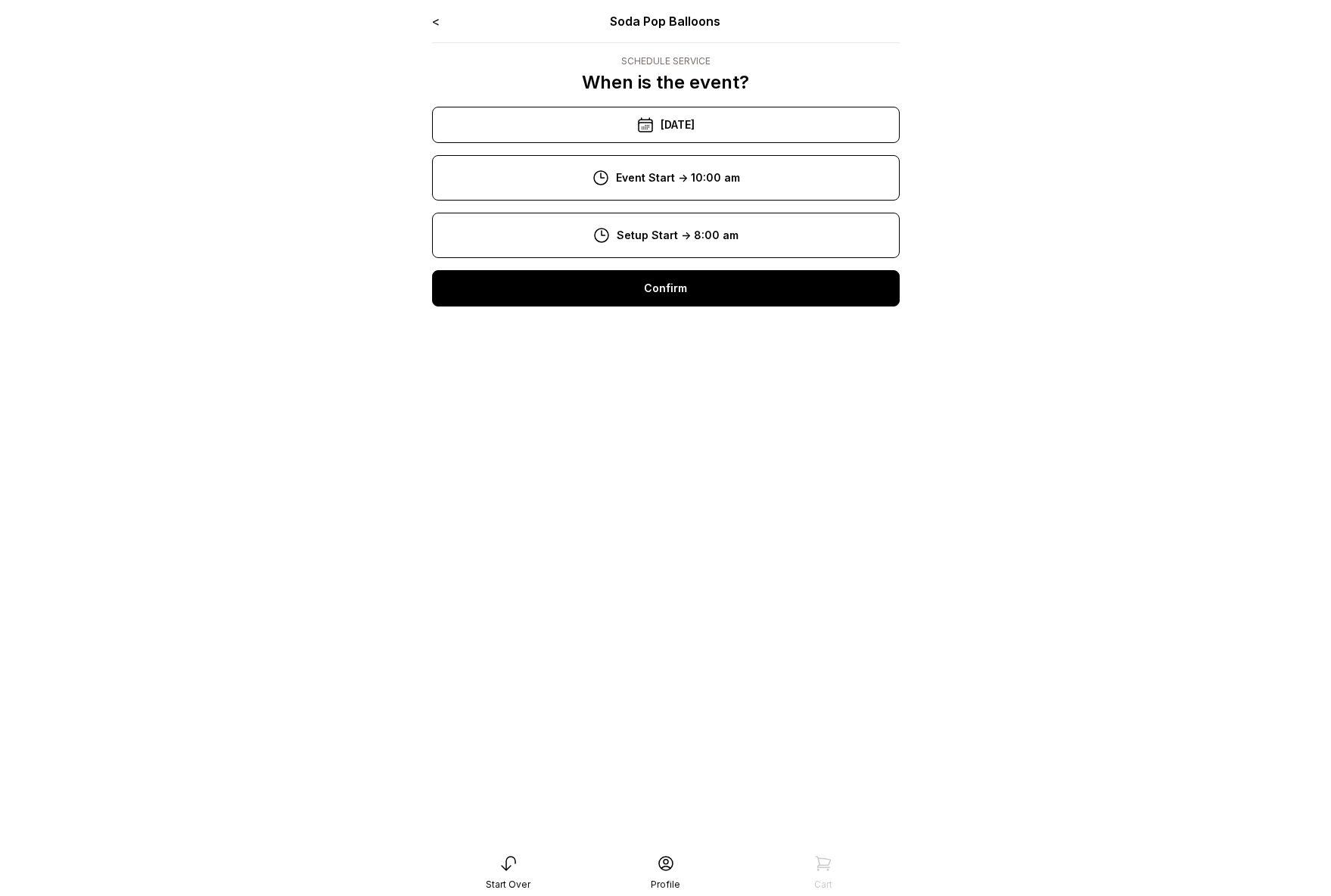
click at [656, 296] on div "Confirm" at bounding box center [666, 288] width 468 height 36
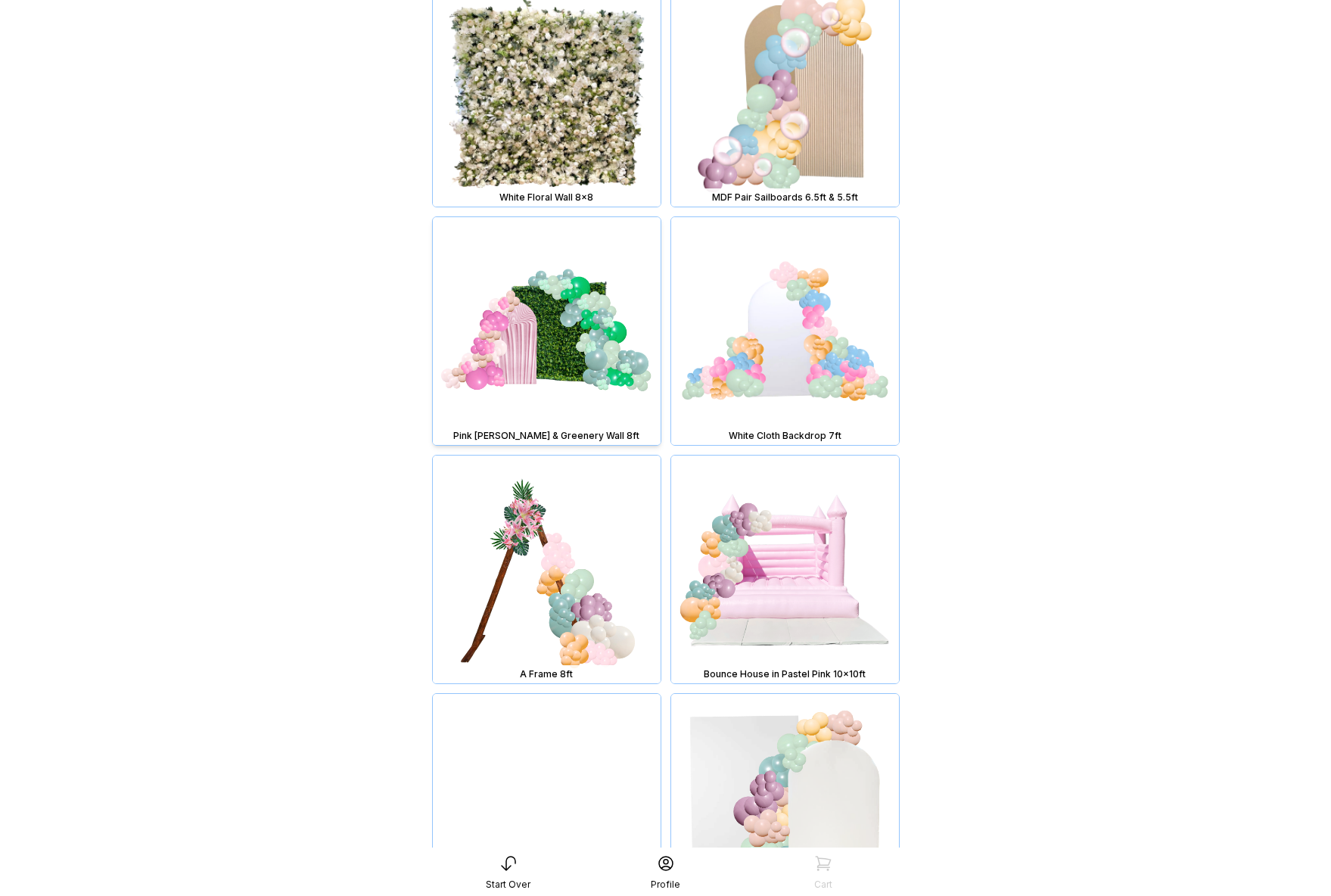
scroll to position [5425, 0]
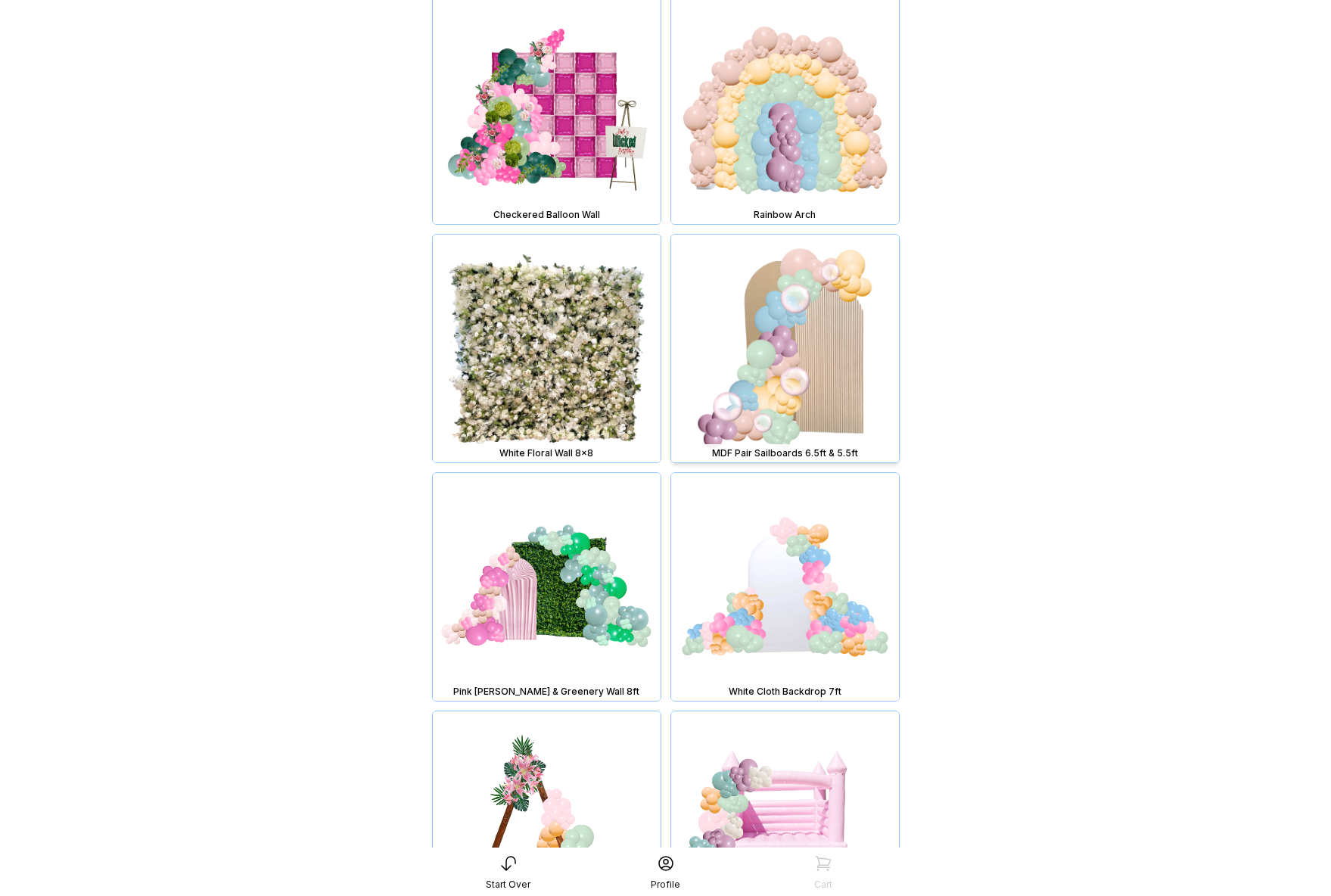
click at [799, 347] on img at bounding box center [784, 348] width 227 height 227
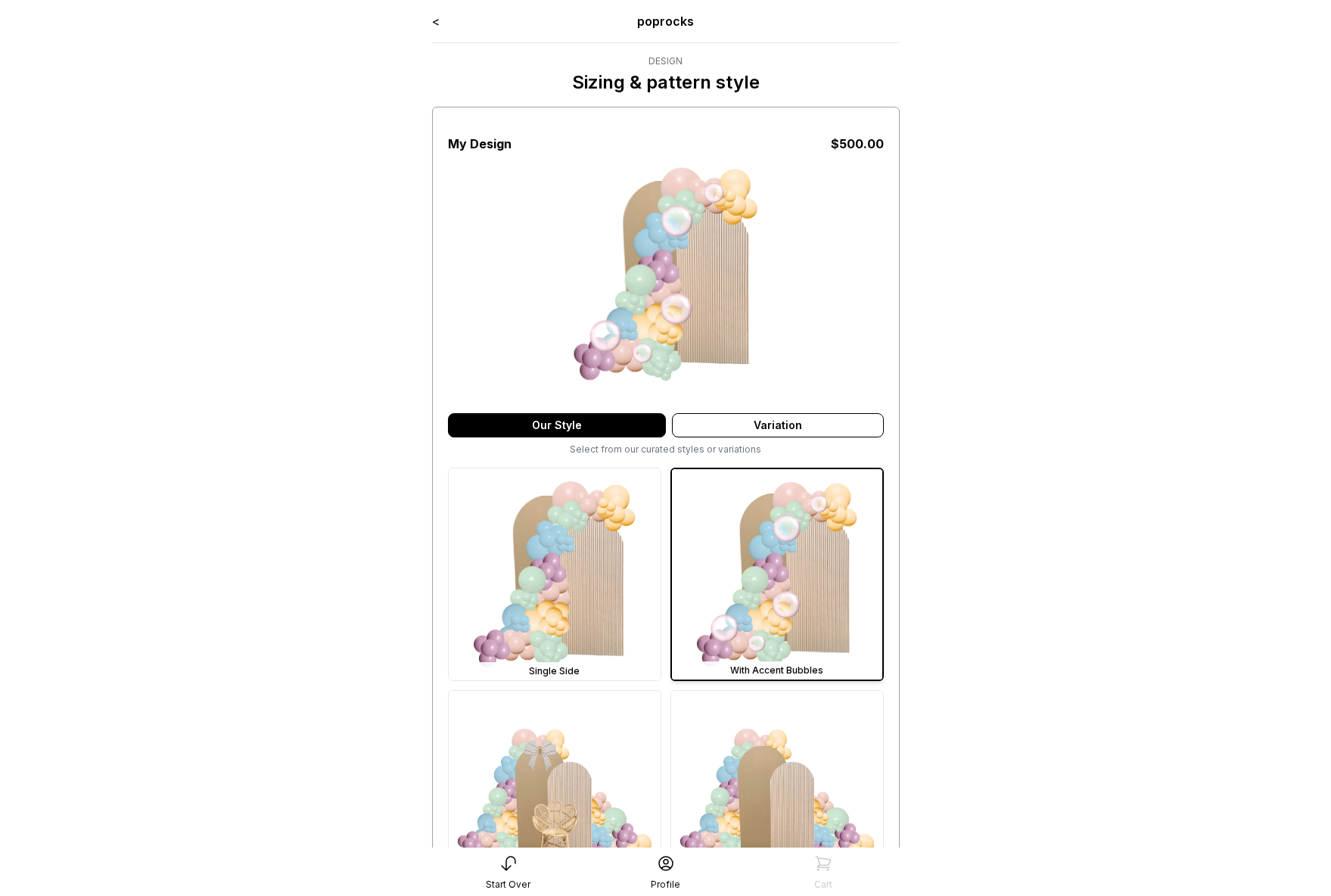
click at [443, 21] on div "< poprocks" at bounding box center [666, 21] width 468 height 18
click at [439, 22] on link "<" at bounding box center [436, 22] width 8 height 16
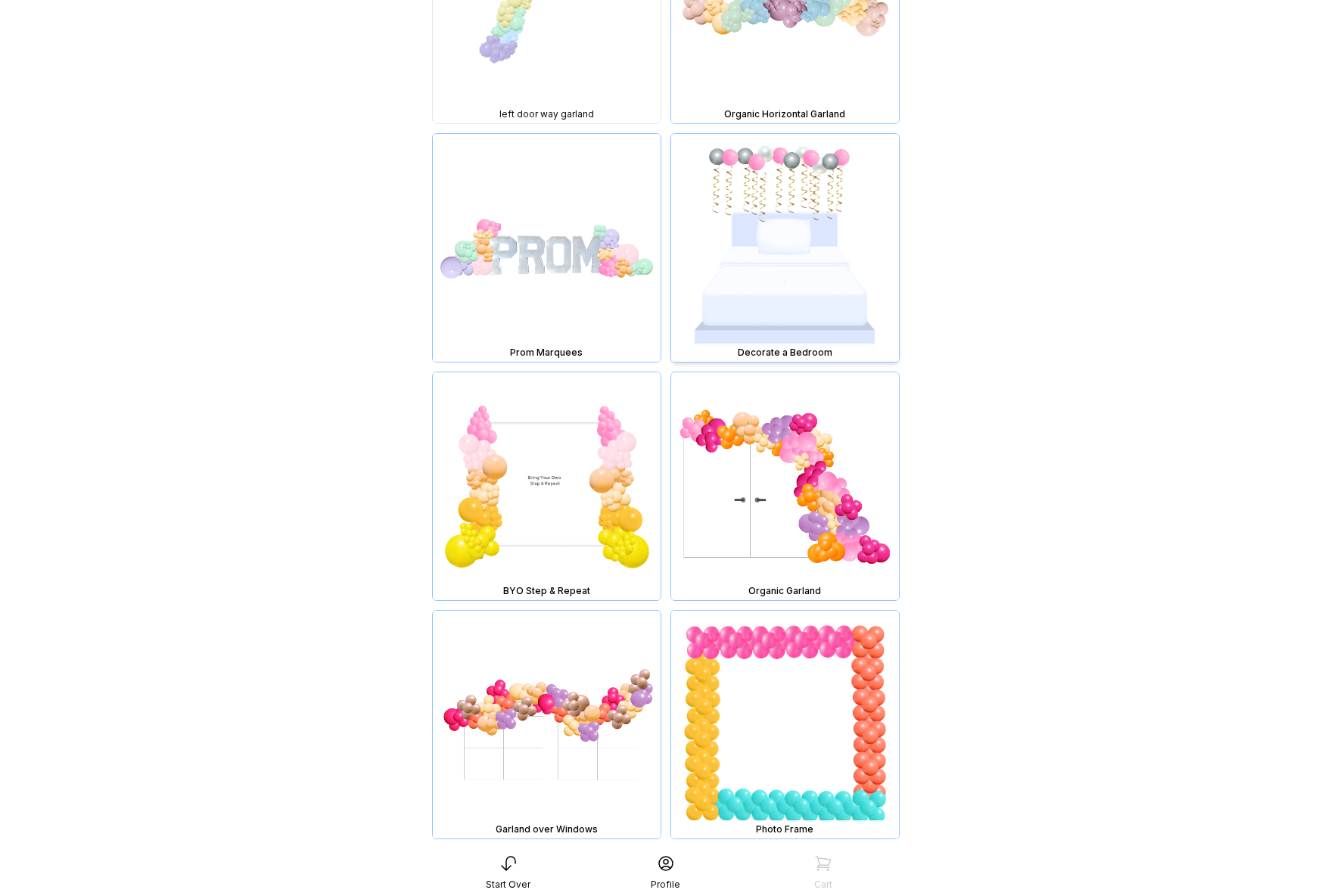
scroll to position [11442, 0]
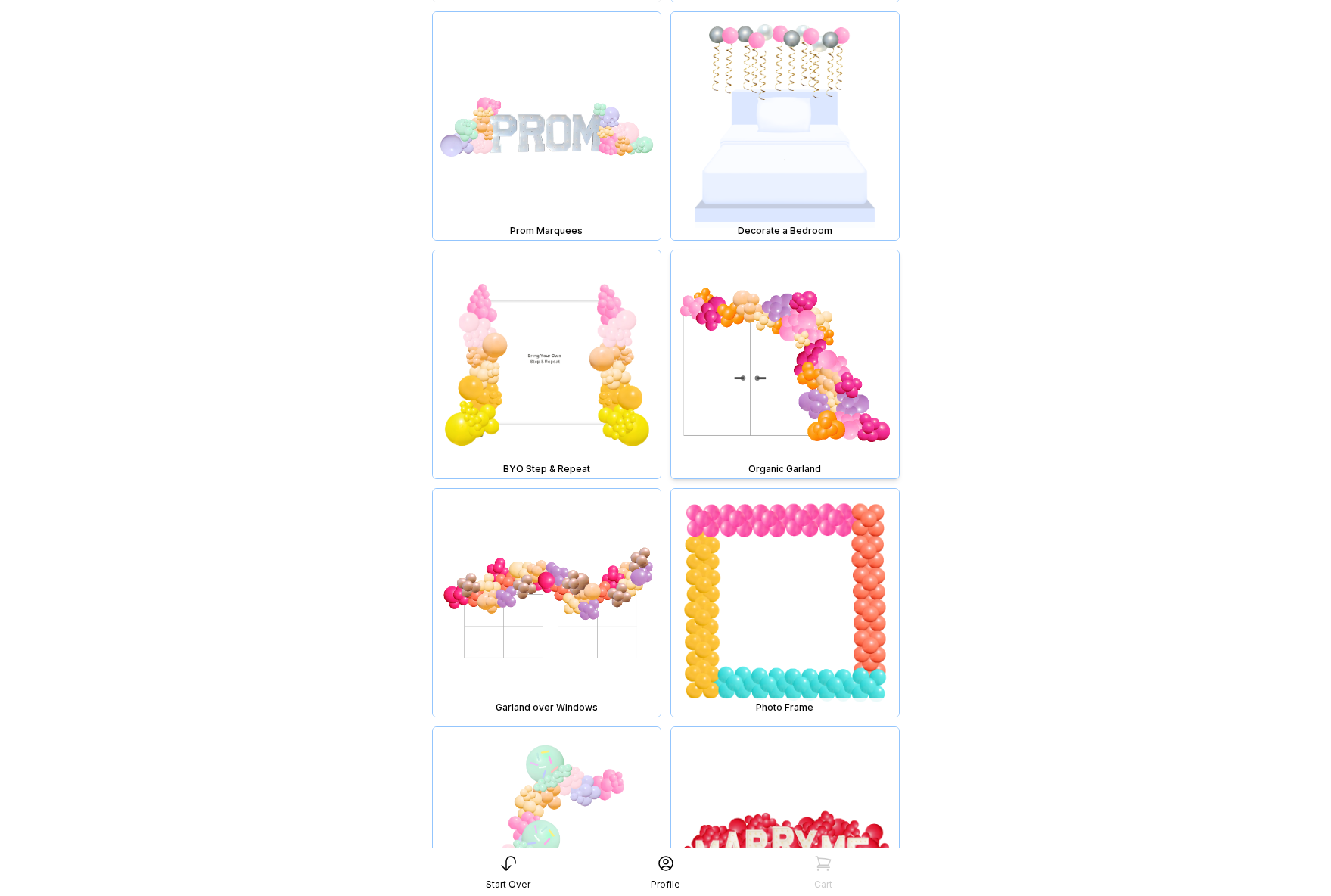
click at [763, 344] on img at bounding box center [784, 364] width 227 height 227
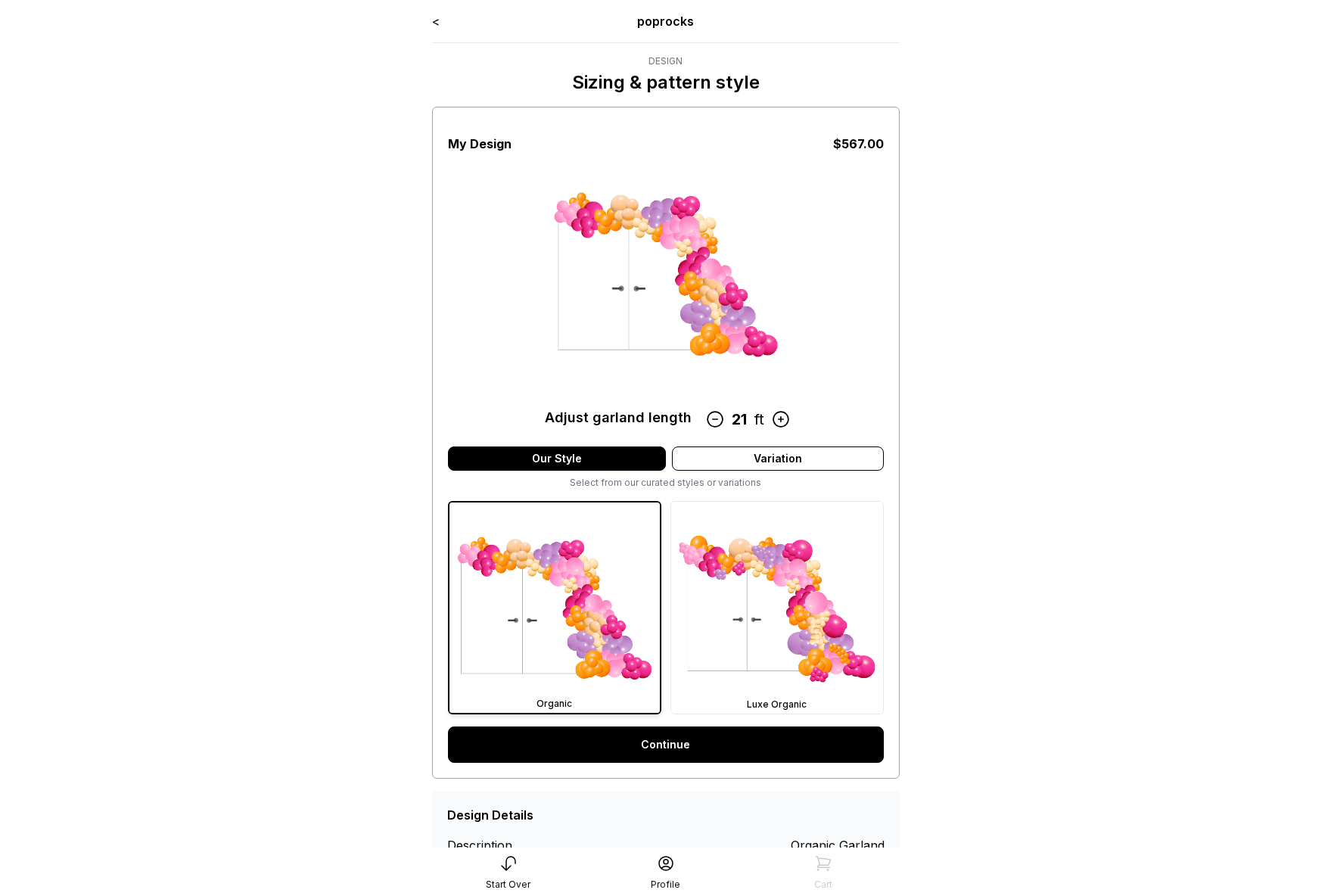
click at [437, 21] on link "<" at bounding box center [436, 22] width 8 height 16
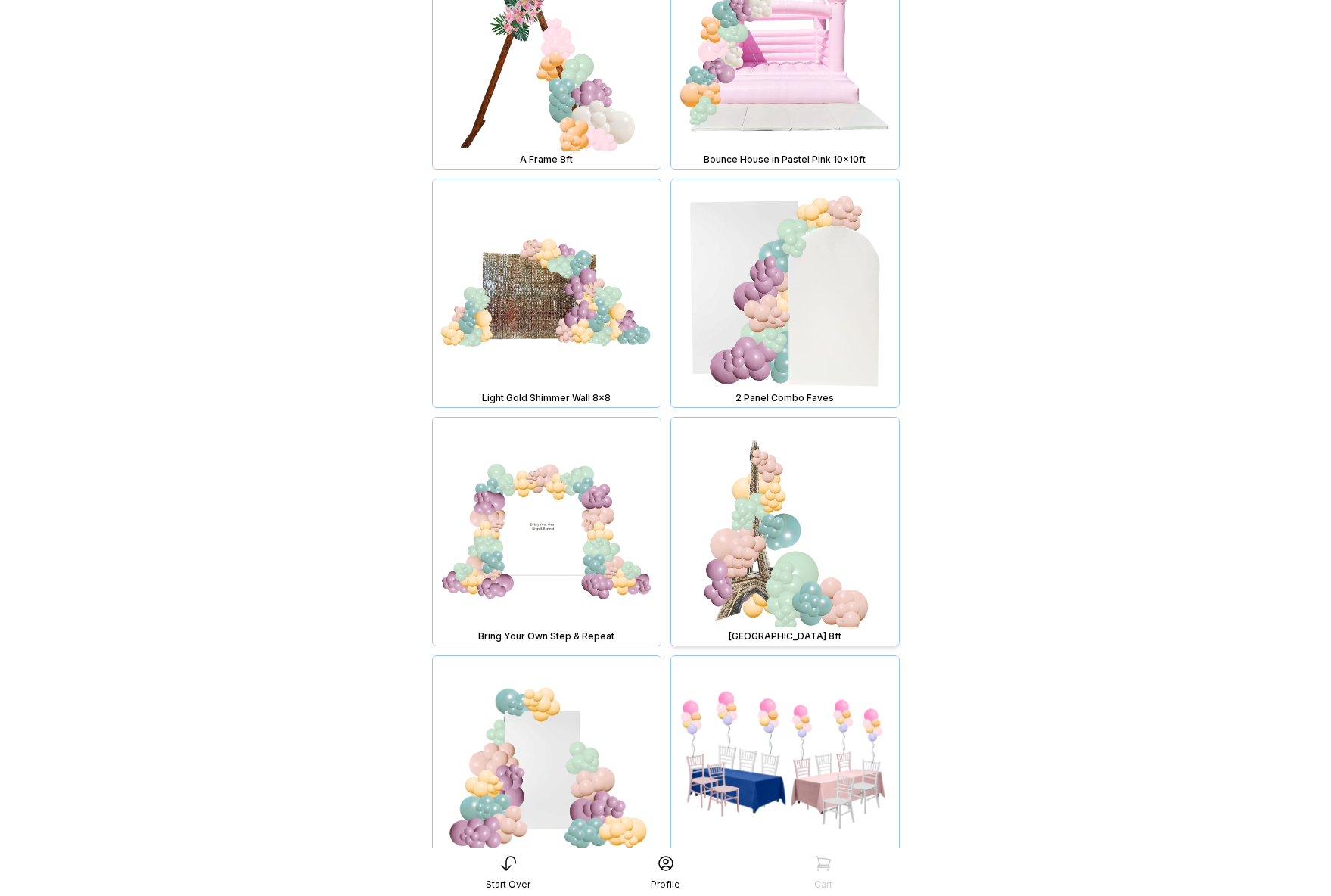
click at [815, 497] on img at bounding box center [784, 531] width 227 height 227
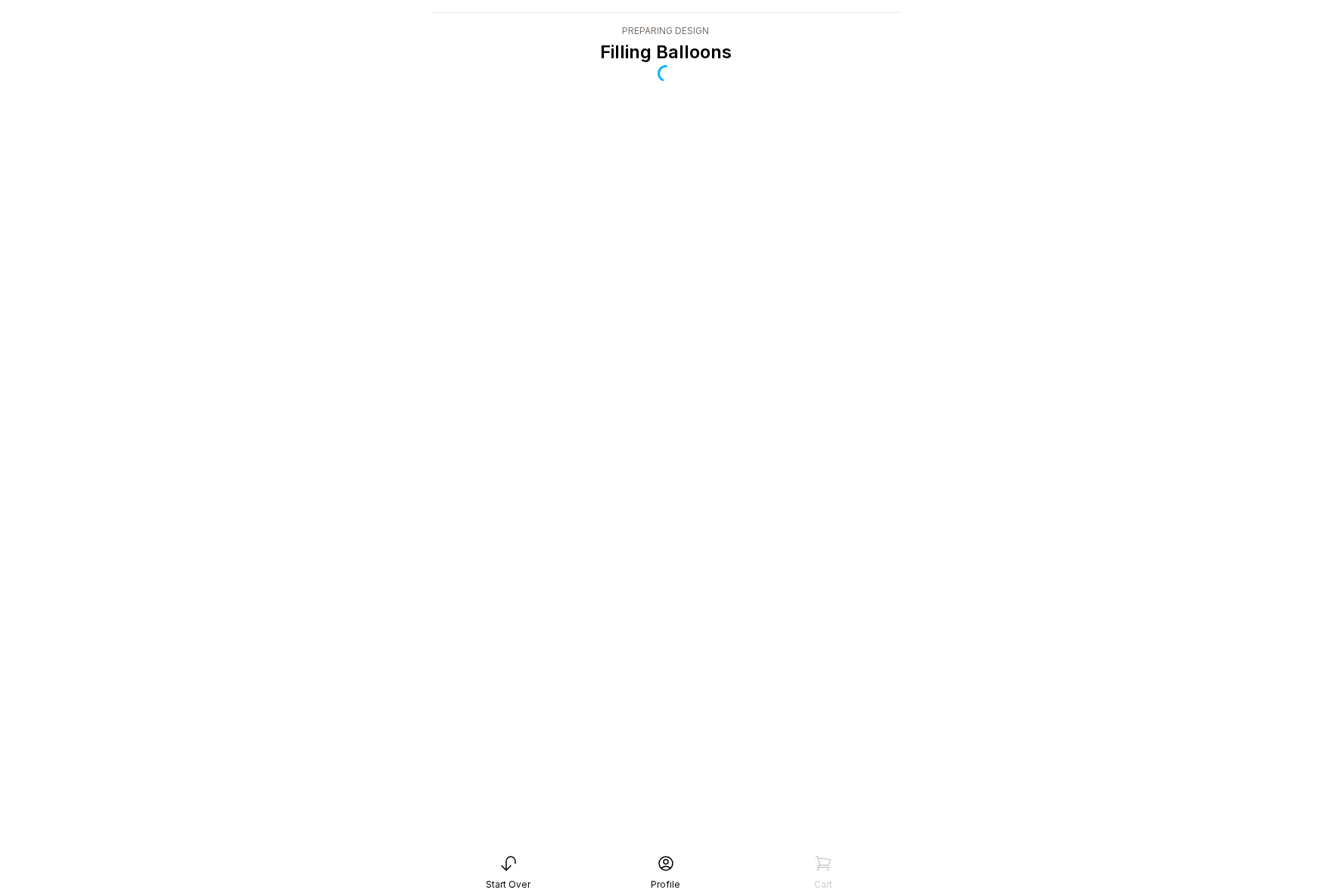
scroll to position [30, 0]
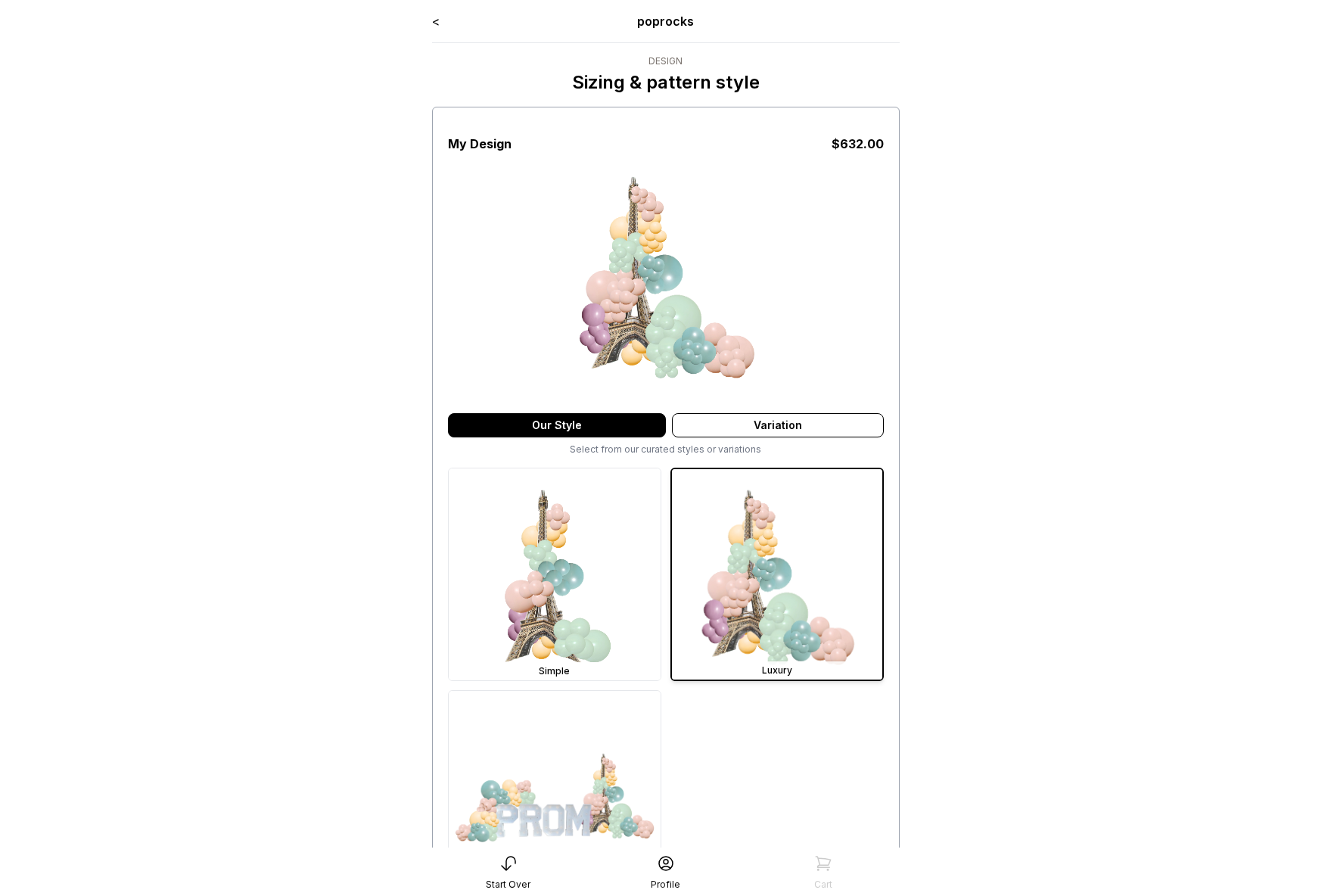
click at [435, 22] on link "<" at bounding box center [436, 22] width 8 height 16
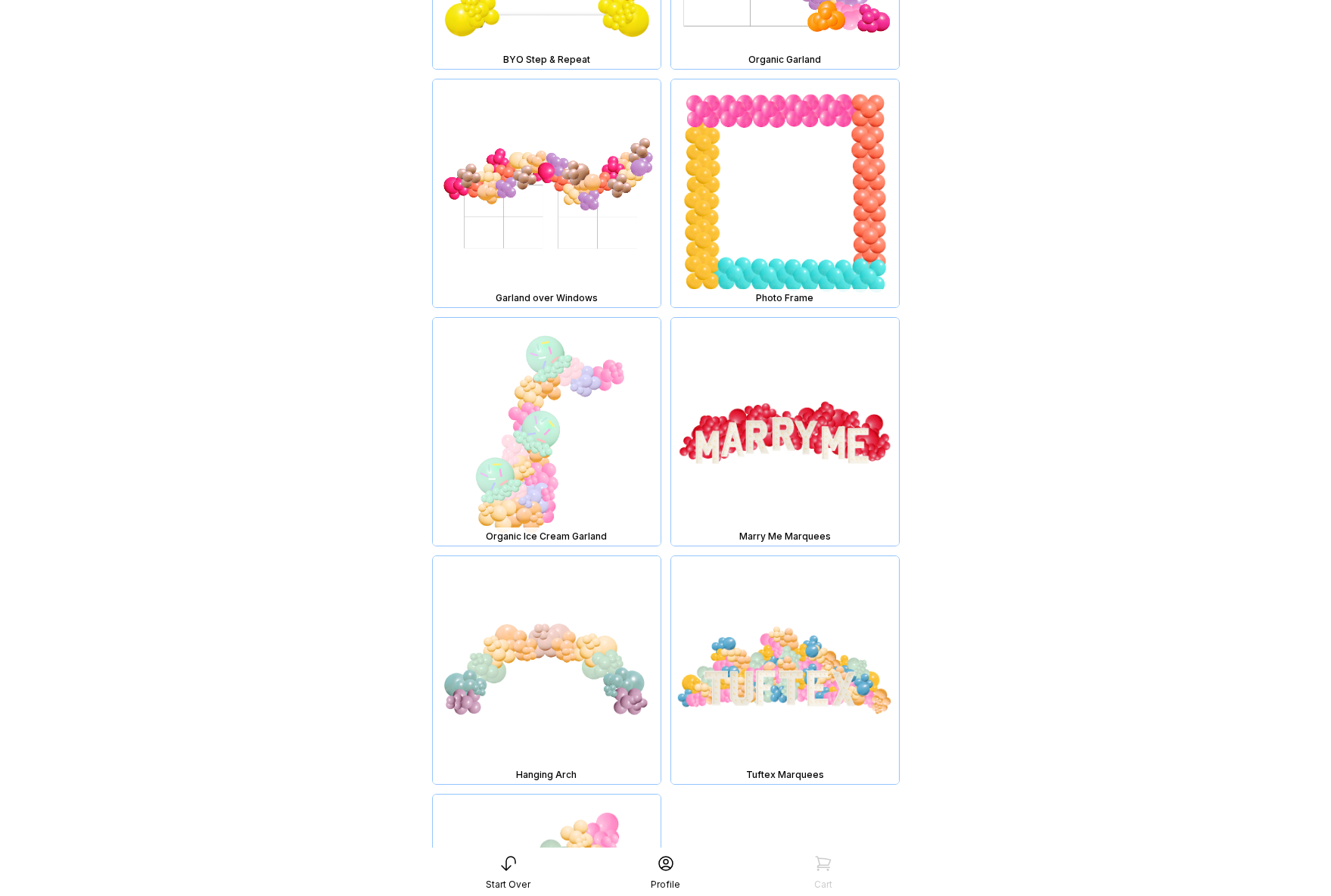
scroll to position [11869, 0]
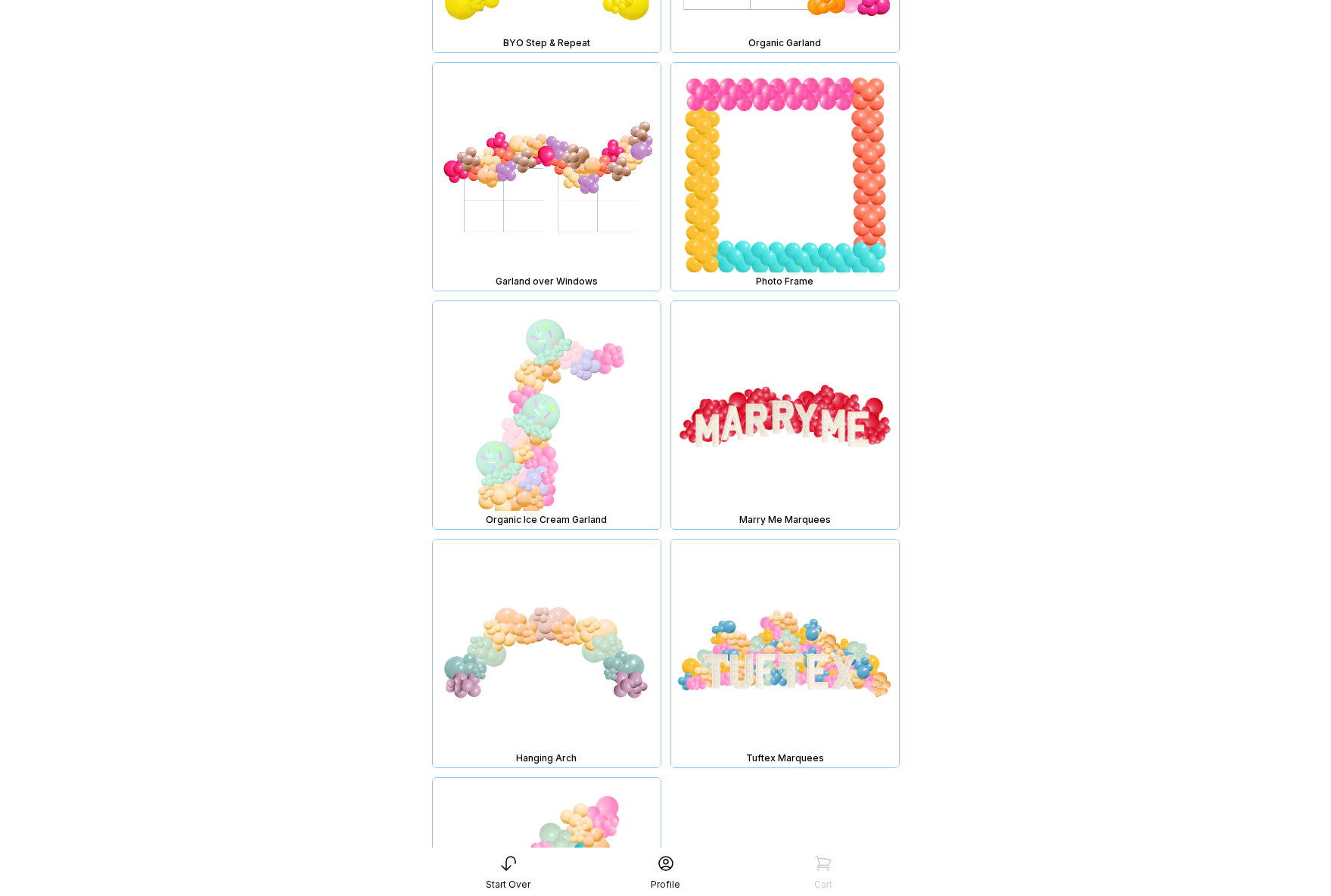
drag, startPoint x: 311, startPoint y: 338, endPoint x: 320, endPoint y: 339, distance: 9.1
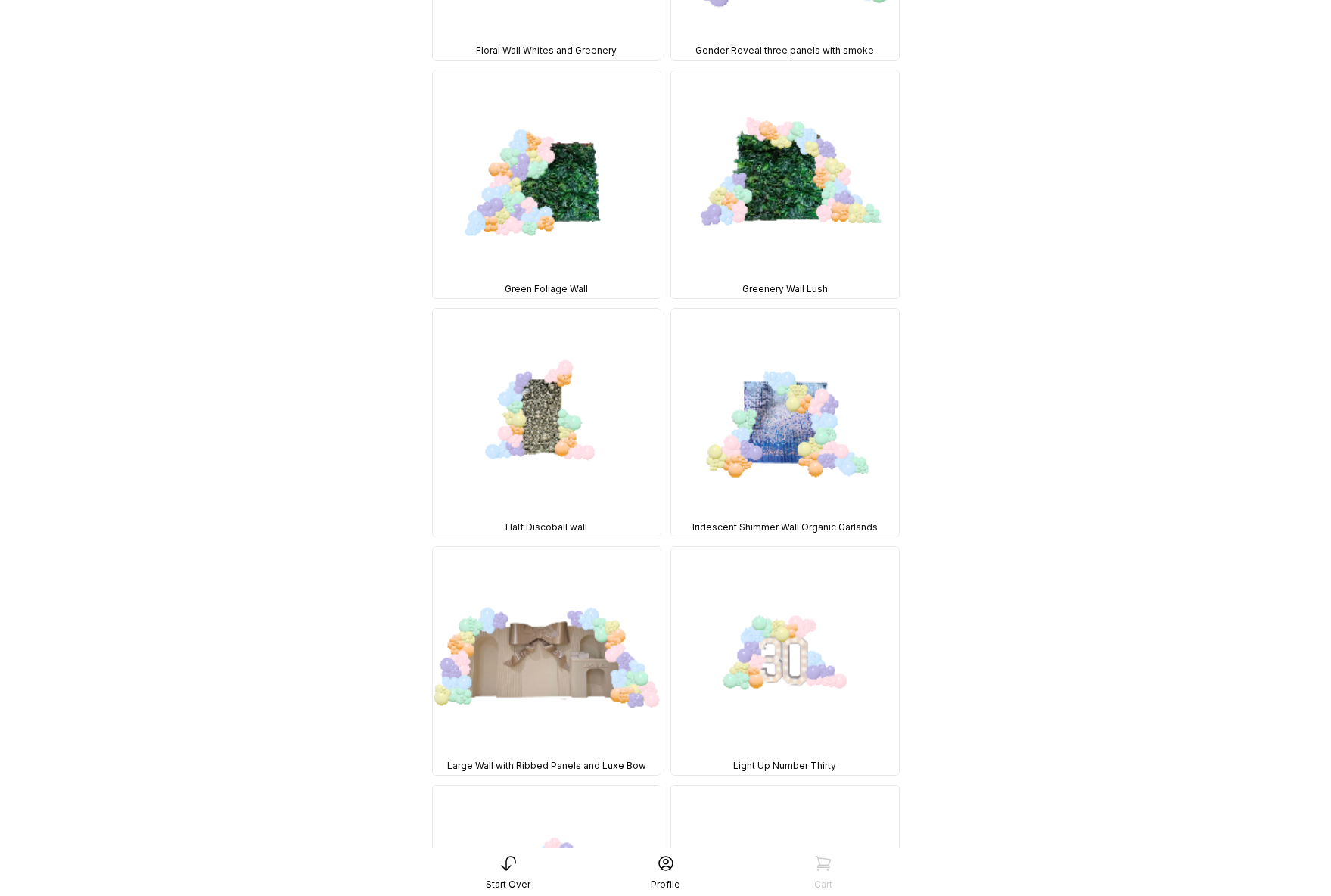
scroll to position [0, 0]
